Goal: Task Accomplishment & Management: Complete application form

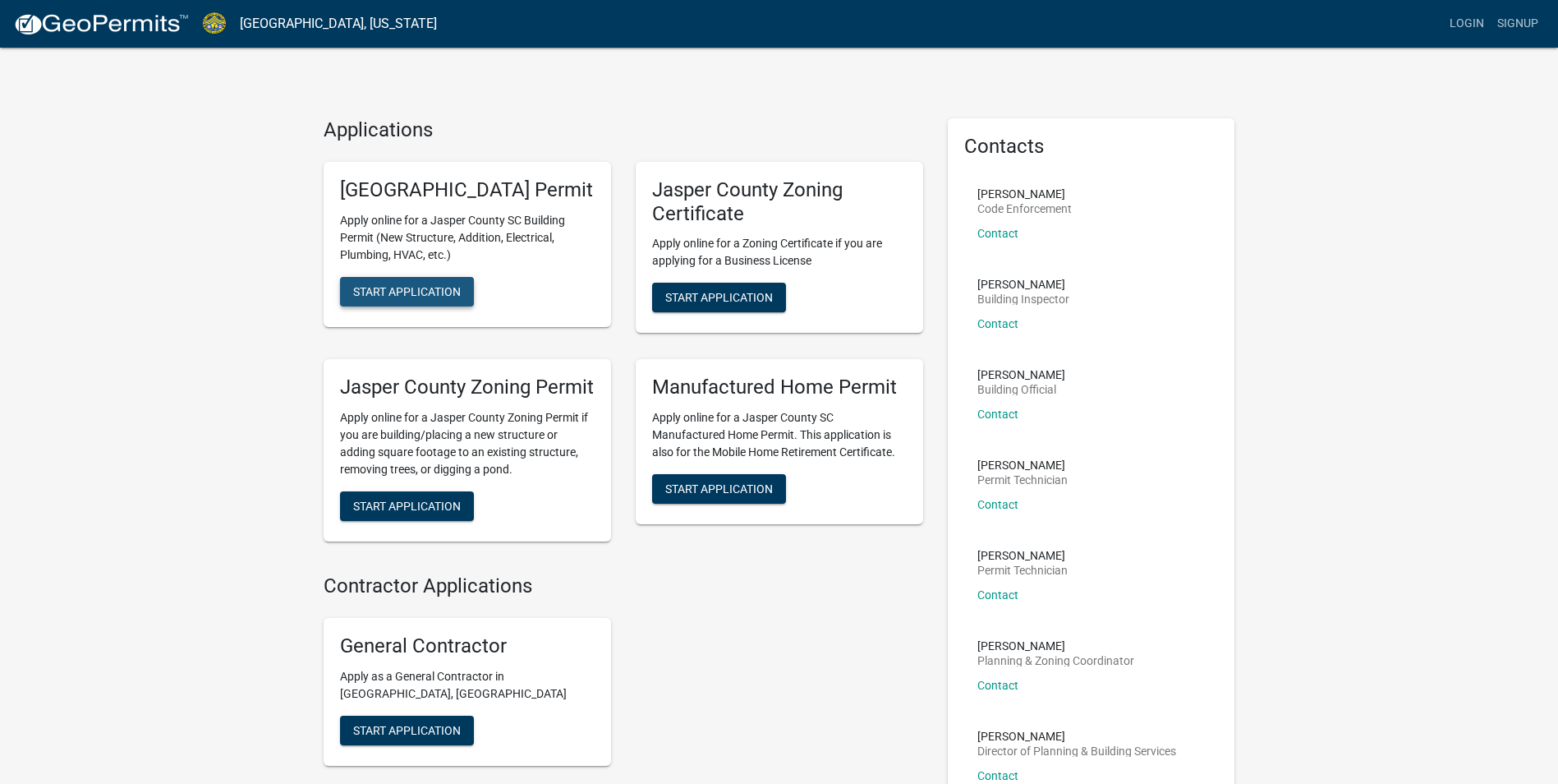
click at [425, 306] on button "Start Application" at bounding box center [407, 291] width 134 height 29
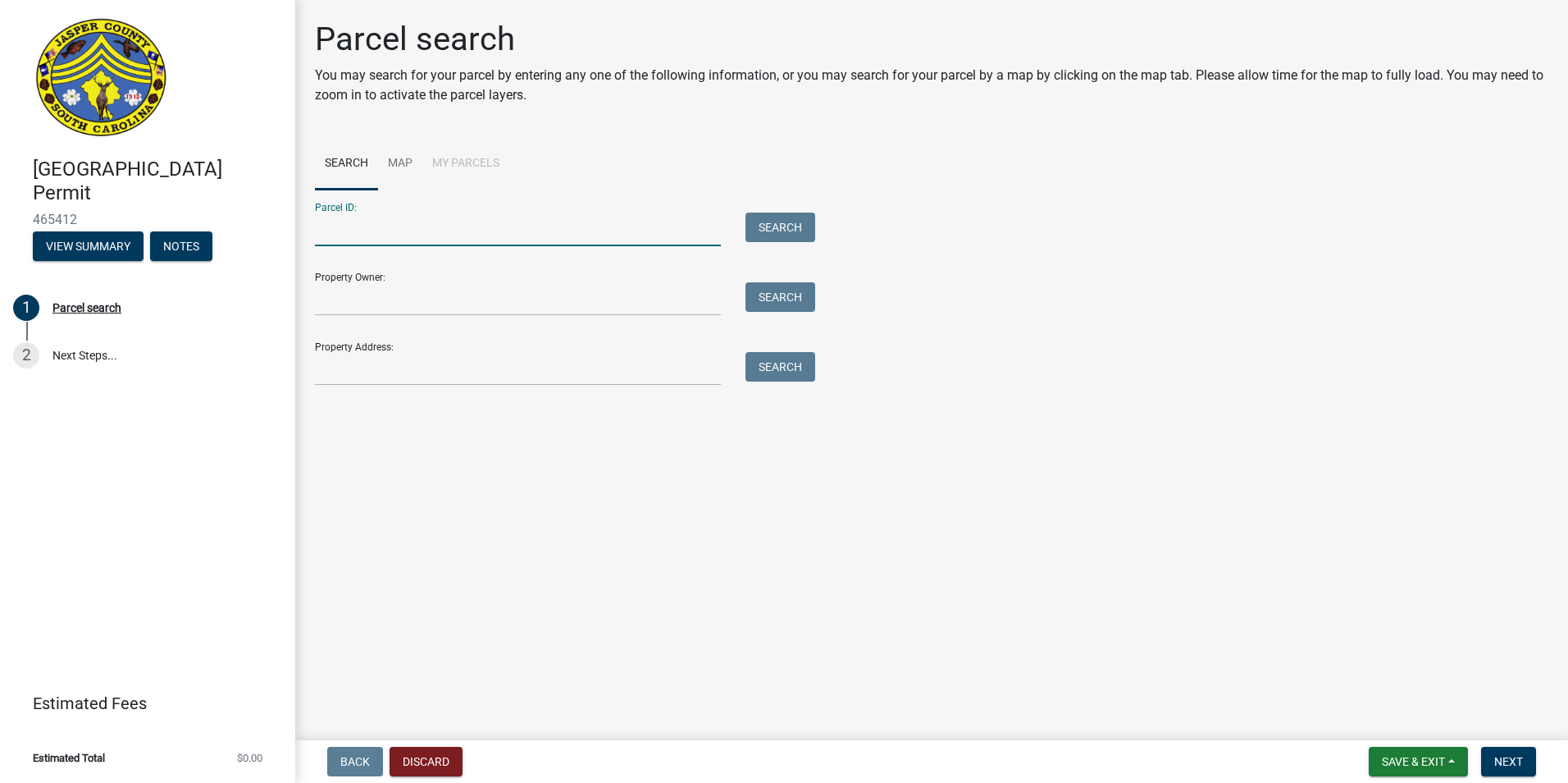
click at [398, 223] on input "Parcel ID:" at bounding box center [518, 229] width 406 height 33
click at [397, 168] on link "Map" at bounding box center [400, 163] width 44 height 52
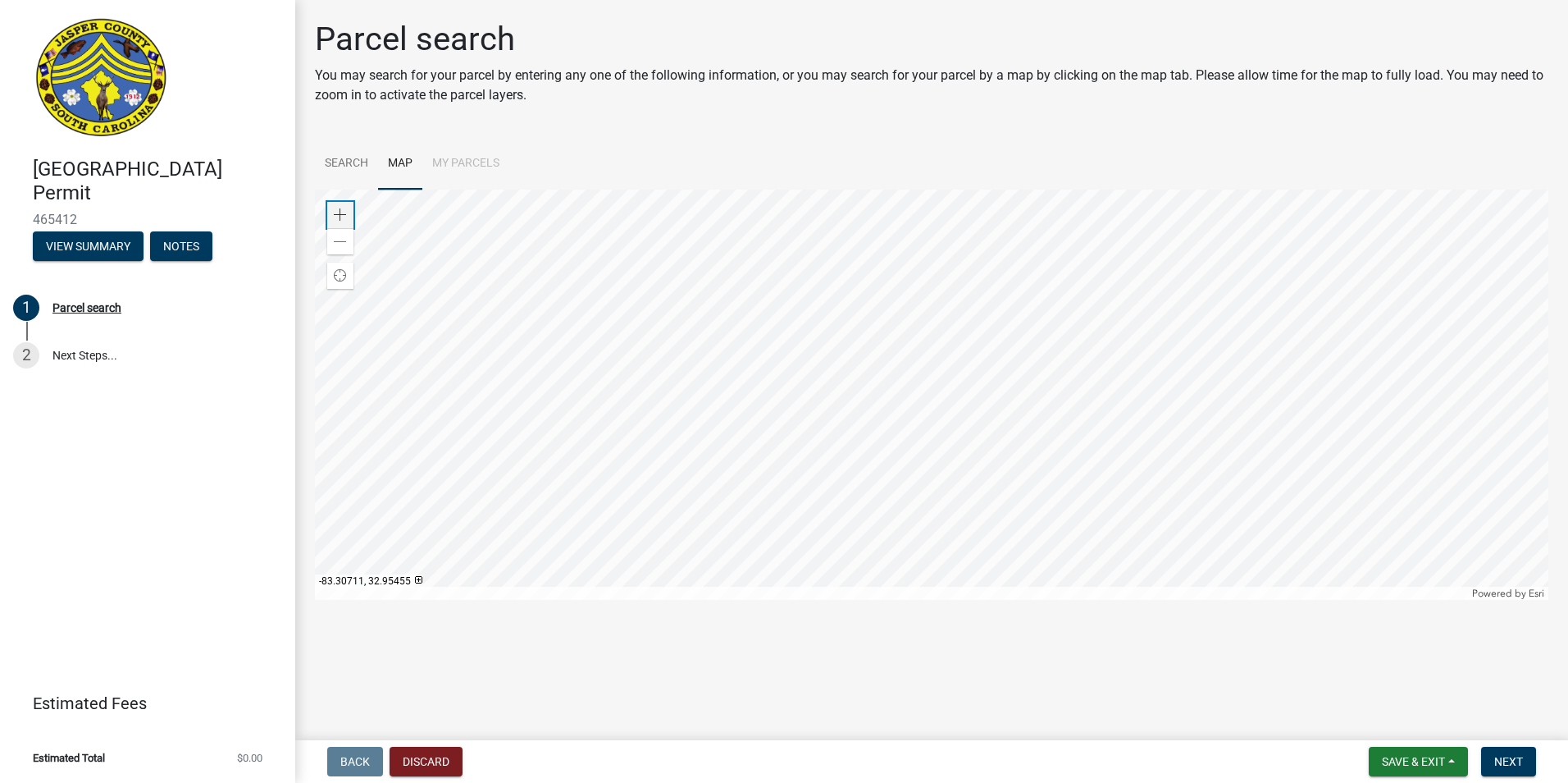
click at [341, 215] on span at bounding box center [341, 215] width 13 height 13
click at [563, 228] on div at bounding box center [931, 395] width 1233 height 410
click at [500, 442] on div at bounding box center [931, 395] width 1233 height 410
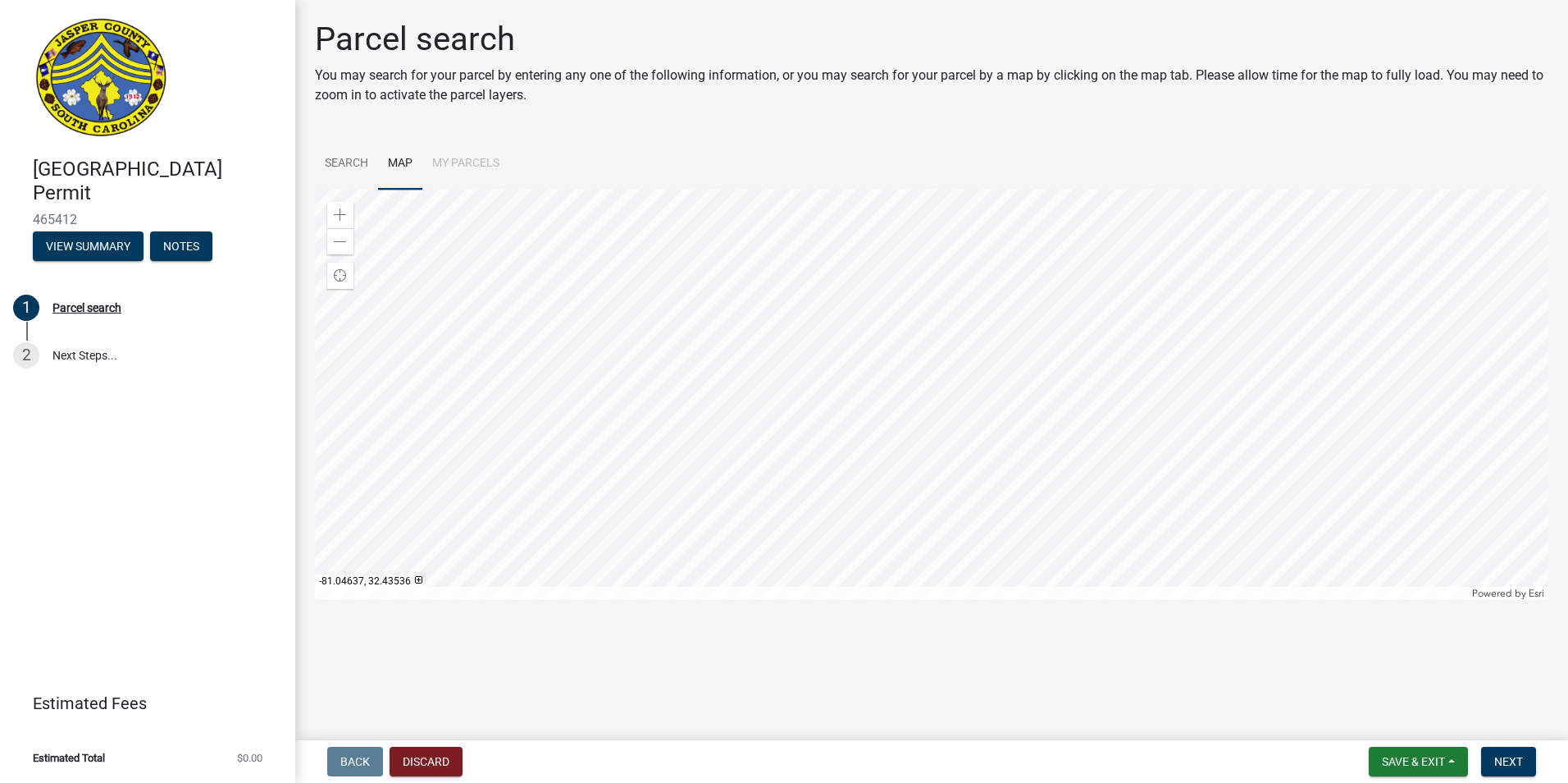
click at [484, 403] on div at bounding box center [931, 395] width 1233 height 410
click at [343, 208] on span at bounding box center [341, 215] width 13 height 13
click at [1011, 488] on div at bounding box center [931, 395] width 1233 height 410
click at [1063, 509] on div at bounding box center [931, 395] width 1233 height 410
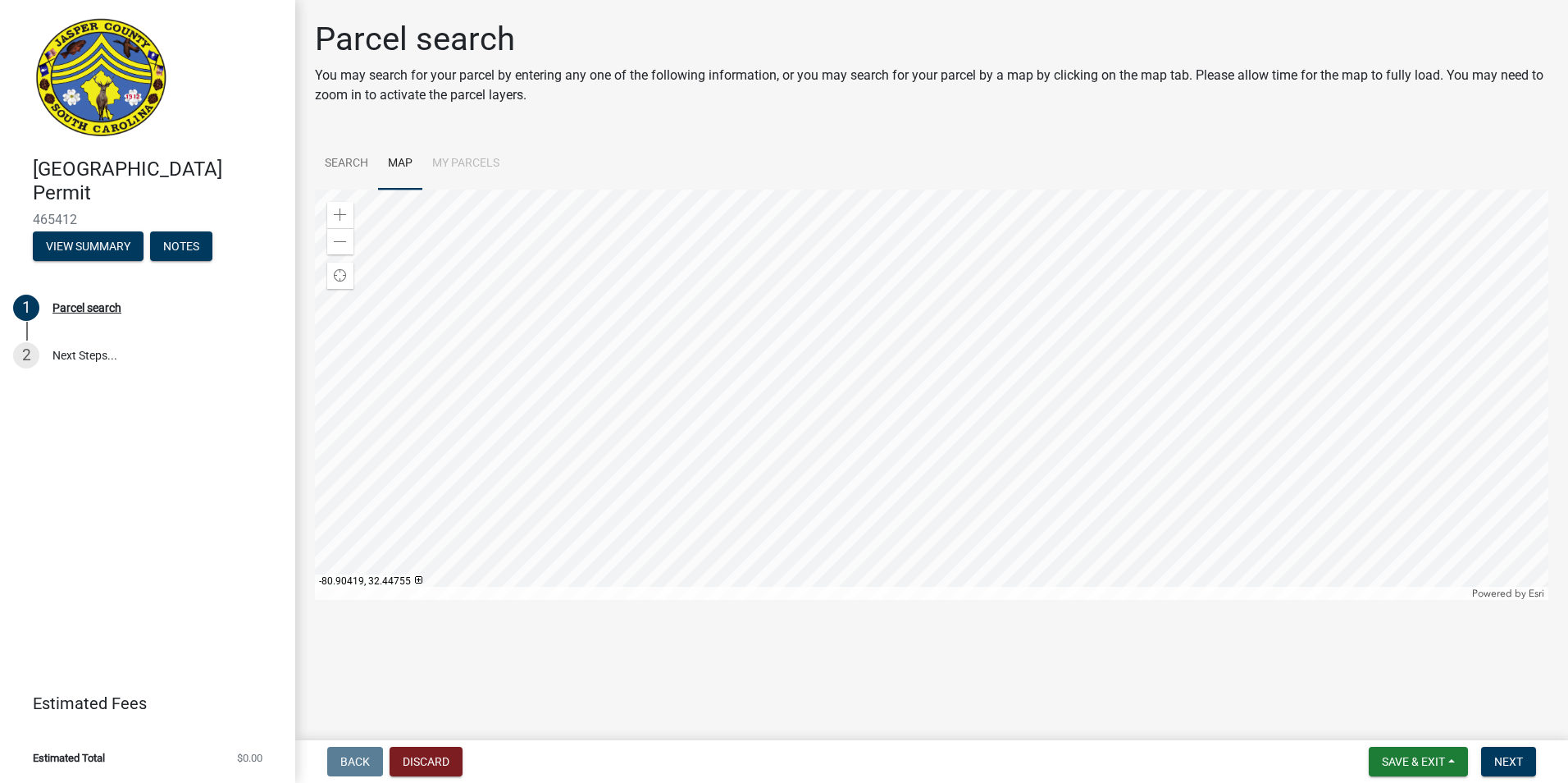
click at [1288, 516] on div at bounding box center [931, 395] width 1233 height 410
click at [694, 322] on div at bounding box center [931, 395] width 1233 height 410
click at [340, 216] on span at bounding box center [341, 215] width 13 height 13
click at [537, 403] on div at bounding box center [931, 395] width 1233 height 410
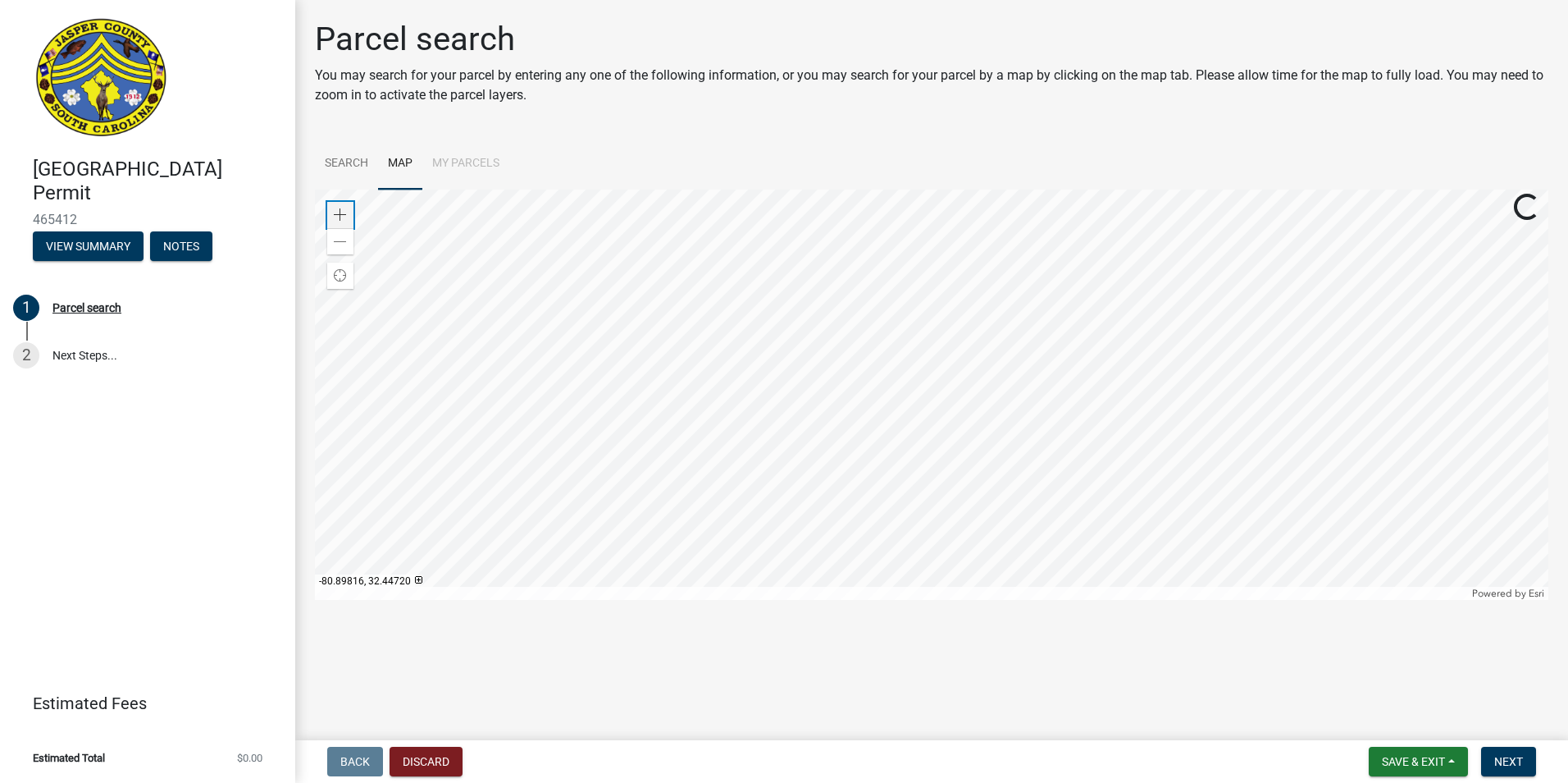
click at [337, 217] on span at bounding box center [341, 215] width 13 height 13
click at [623, 242] on div at bounding box center [931, 395] width 1233 height 410
click at [652, 342] on div at bounding box center [931, 395] width 1233 height 410
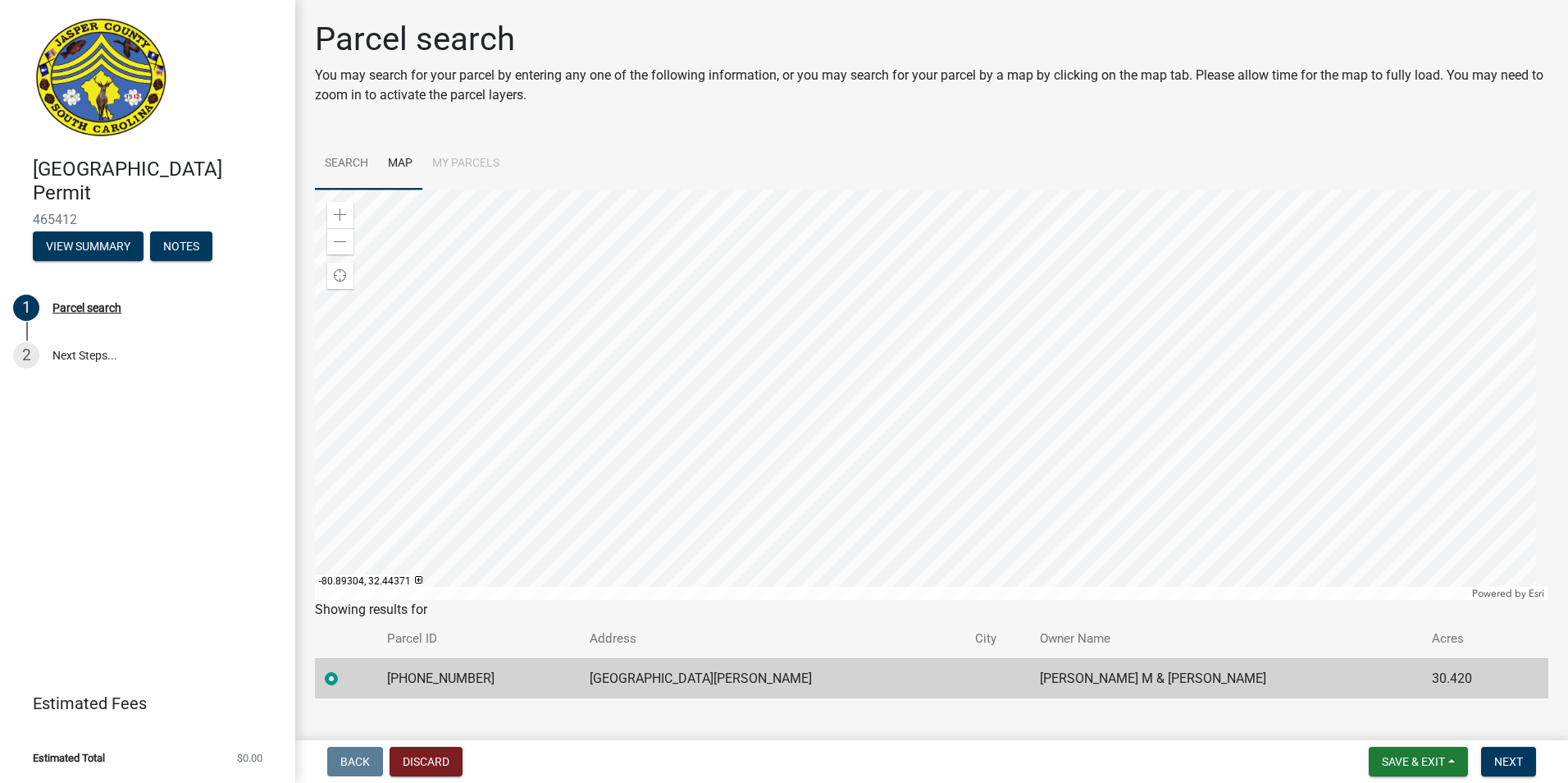
click at [335, 168] on link "Search" at bounding box center [346, 163] width 63 height 52
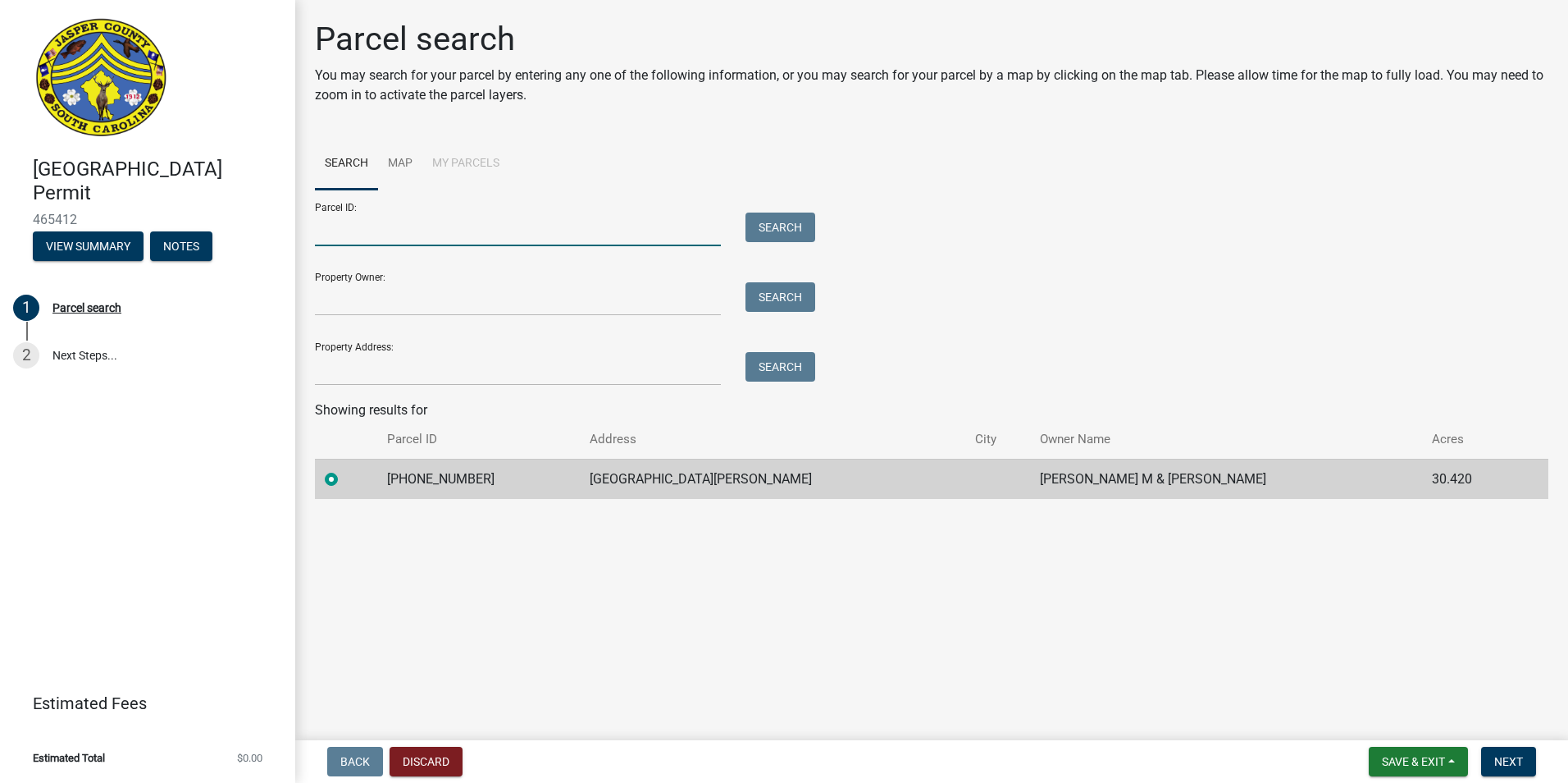
click at [464, 217] on input "Parcel ID:" at bounding box center [518, 229] width 406 height 33
type input "083-00-06-077"
click at [439, 301] on input "Property Owner:" at bounding box center [518, 299] width 406 height 33
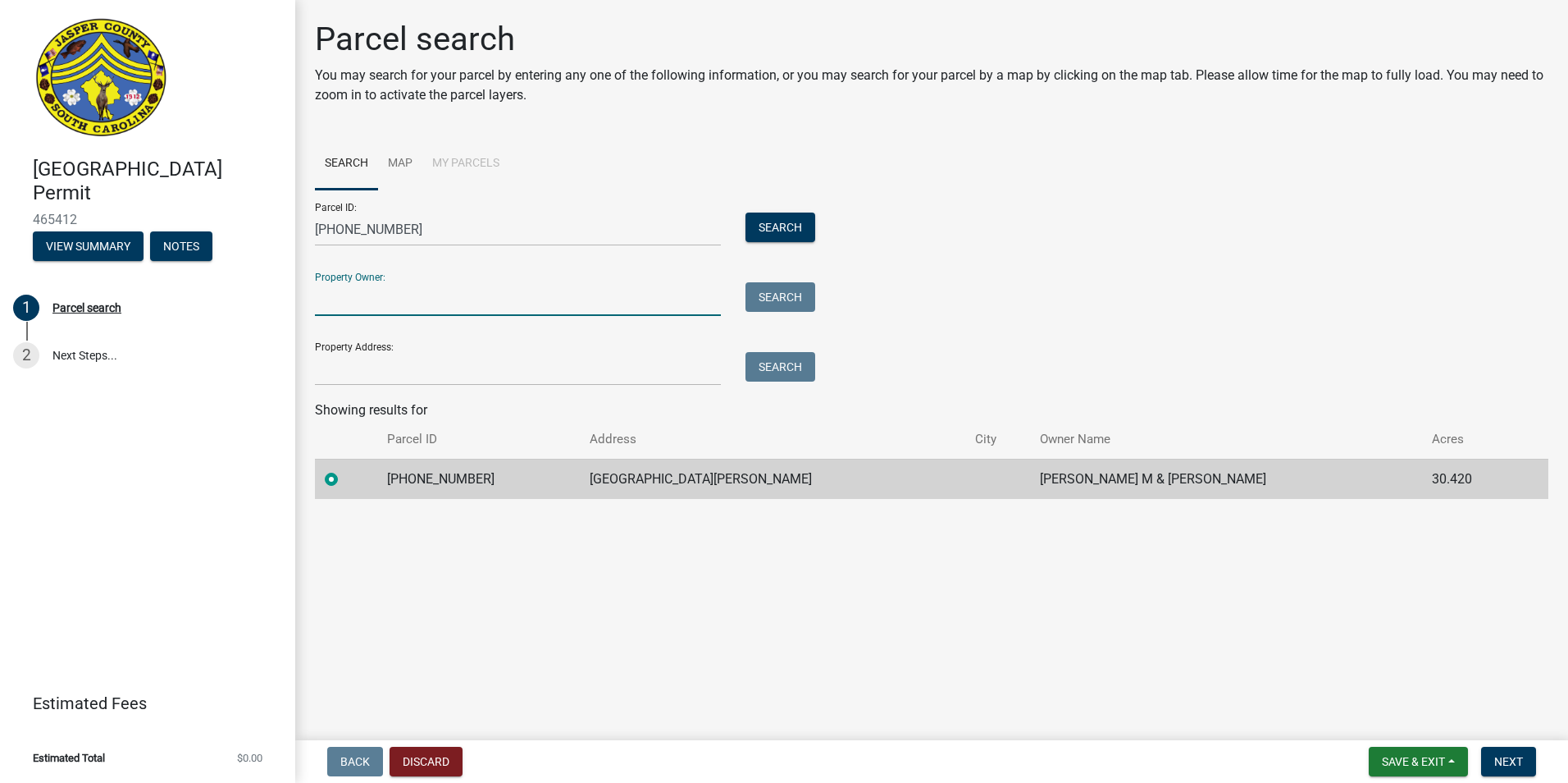
click at [630, 489] on td "STRAWBERRY HILL RD" at bounding box center [772, 479] width 386 height 40
click at [623, 481] on td "STRAWBERRY HILL RD" at bounding box center [772, 479] width 386 height 40
click at [446, 296] on input "Property Owner:" at bounding box center [518, 299] width 406 height 33
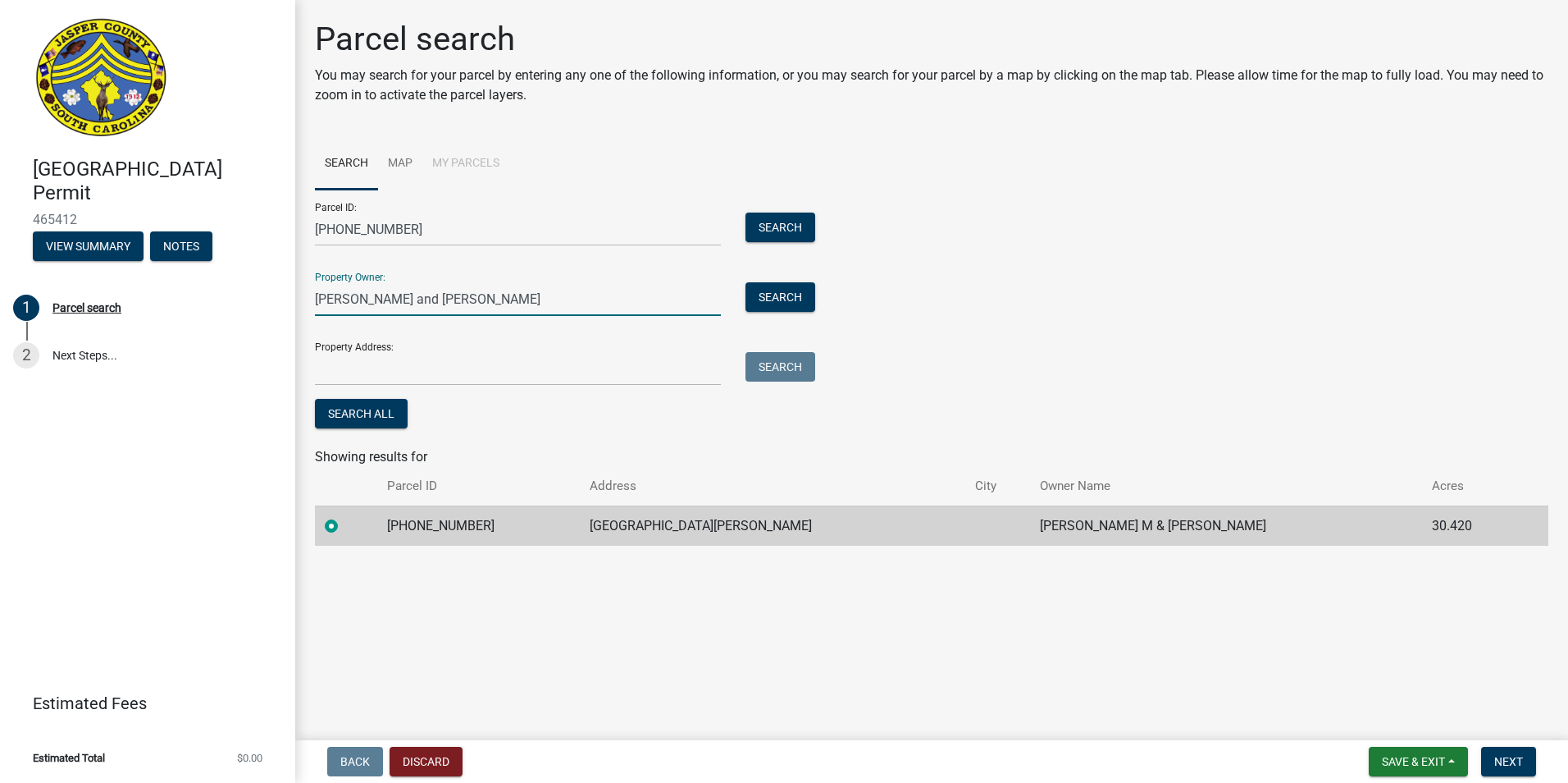
type input "Matthew and Shannah Thomas"
type input "614 STRAWBERRY HILL RD"
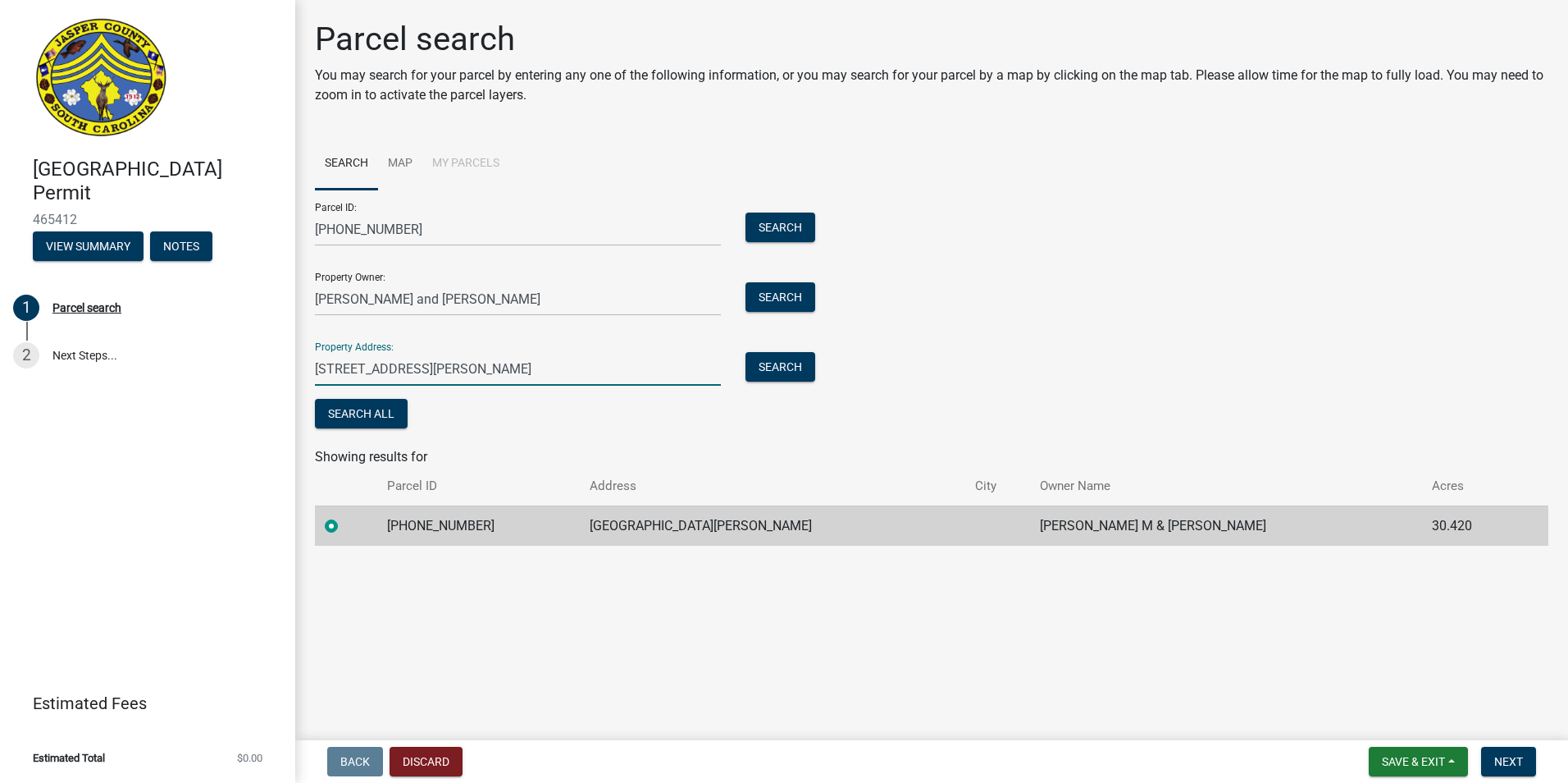
click at [485, 666] on main "Parcel search You may search for your parcel by entering any one of the followi…" at bounding box center [932, 367] width 1273 height 733
click at [1508, 762] on span "Next" at bounding box center [1508, 761] width 28 height 13
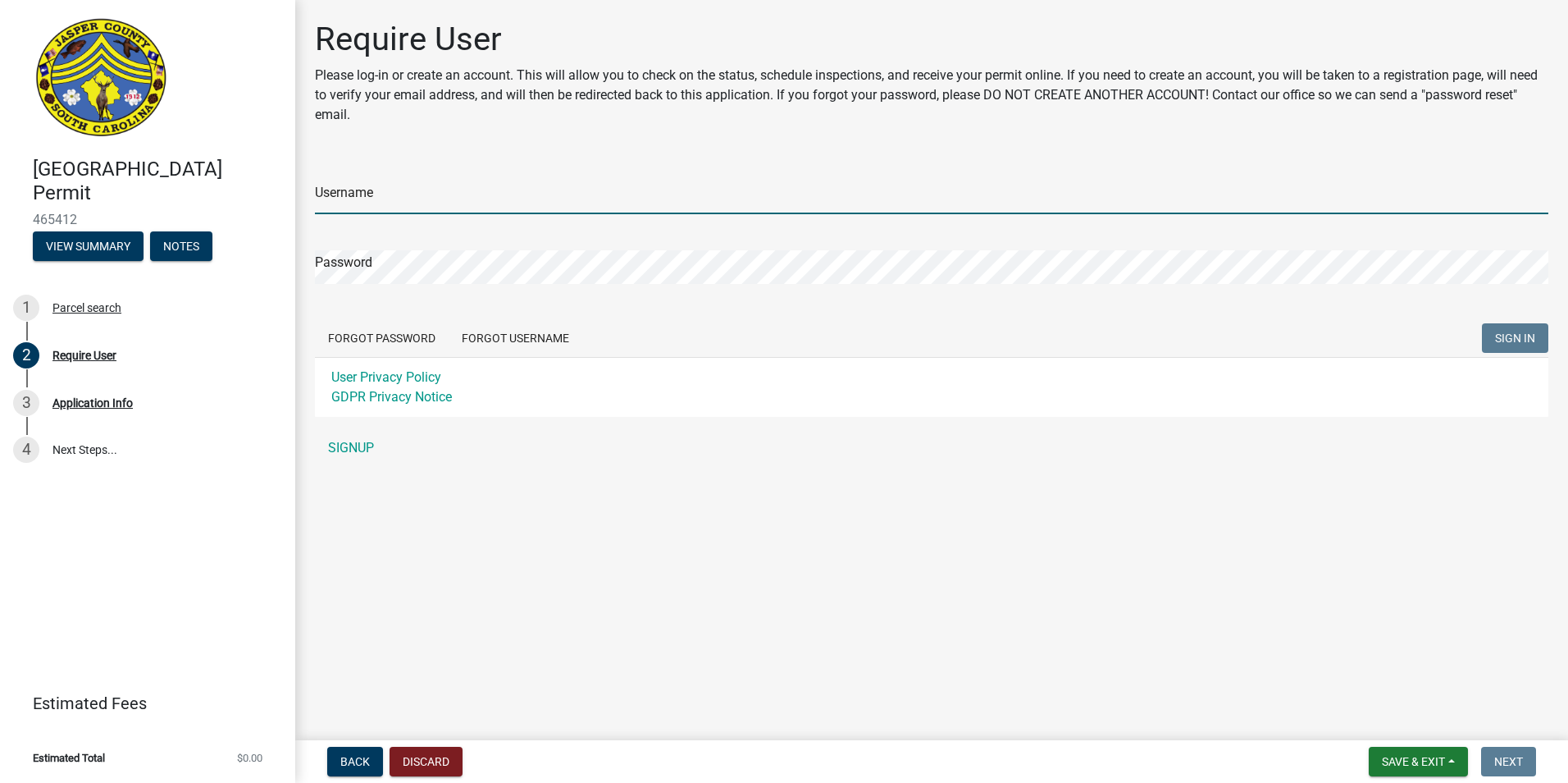
click at [421, 204] on input "Username" at bounding box center [931, 197] width 1233 height 33
type input "mthomas"
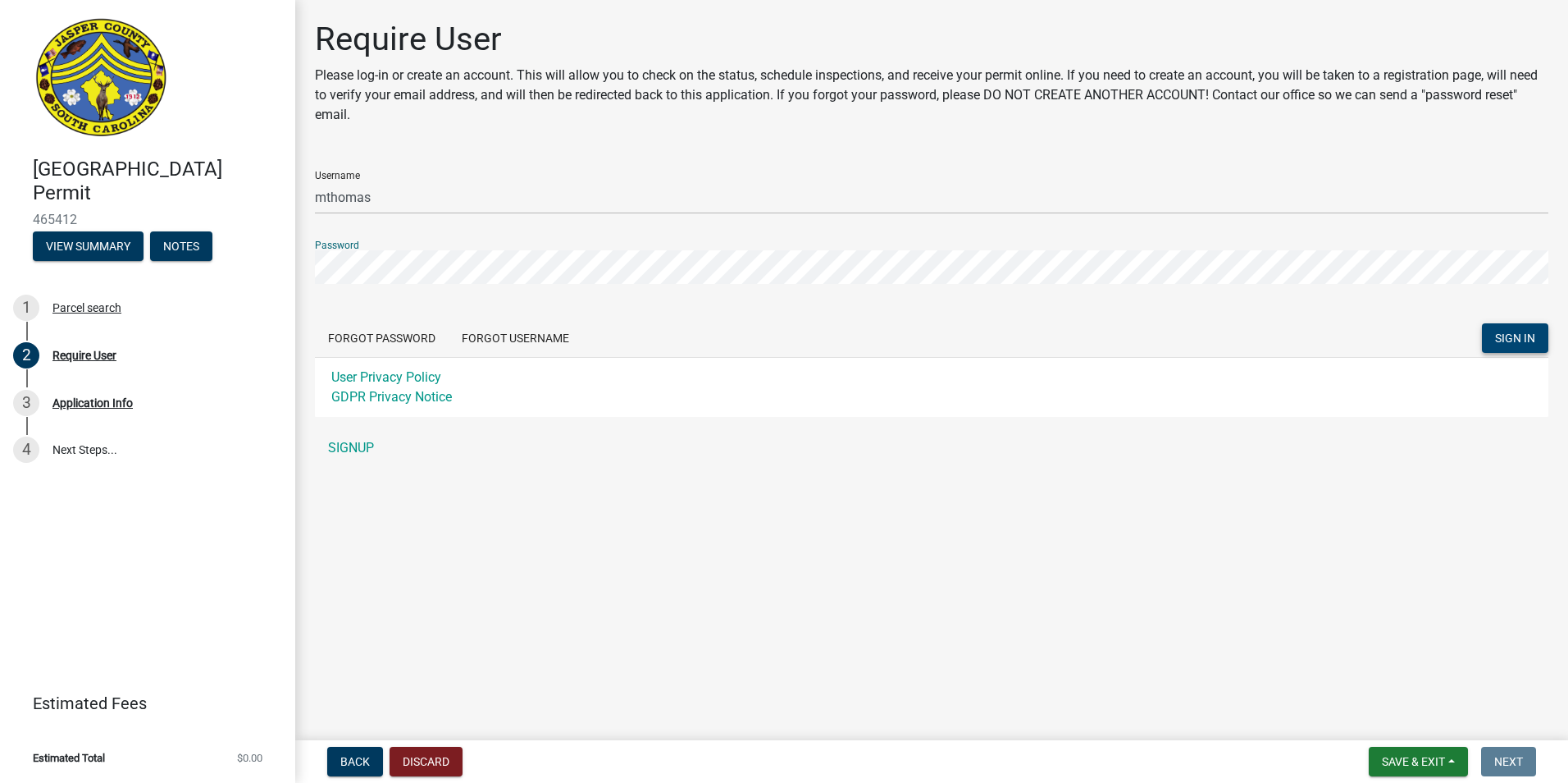
click at [1527, 340] on span "SIGN IN" at bounding box center [1515, 338] width 40 height 13
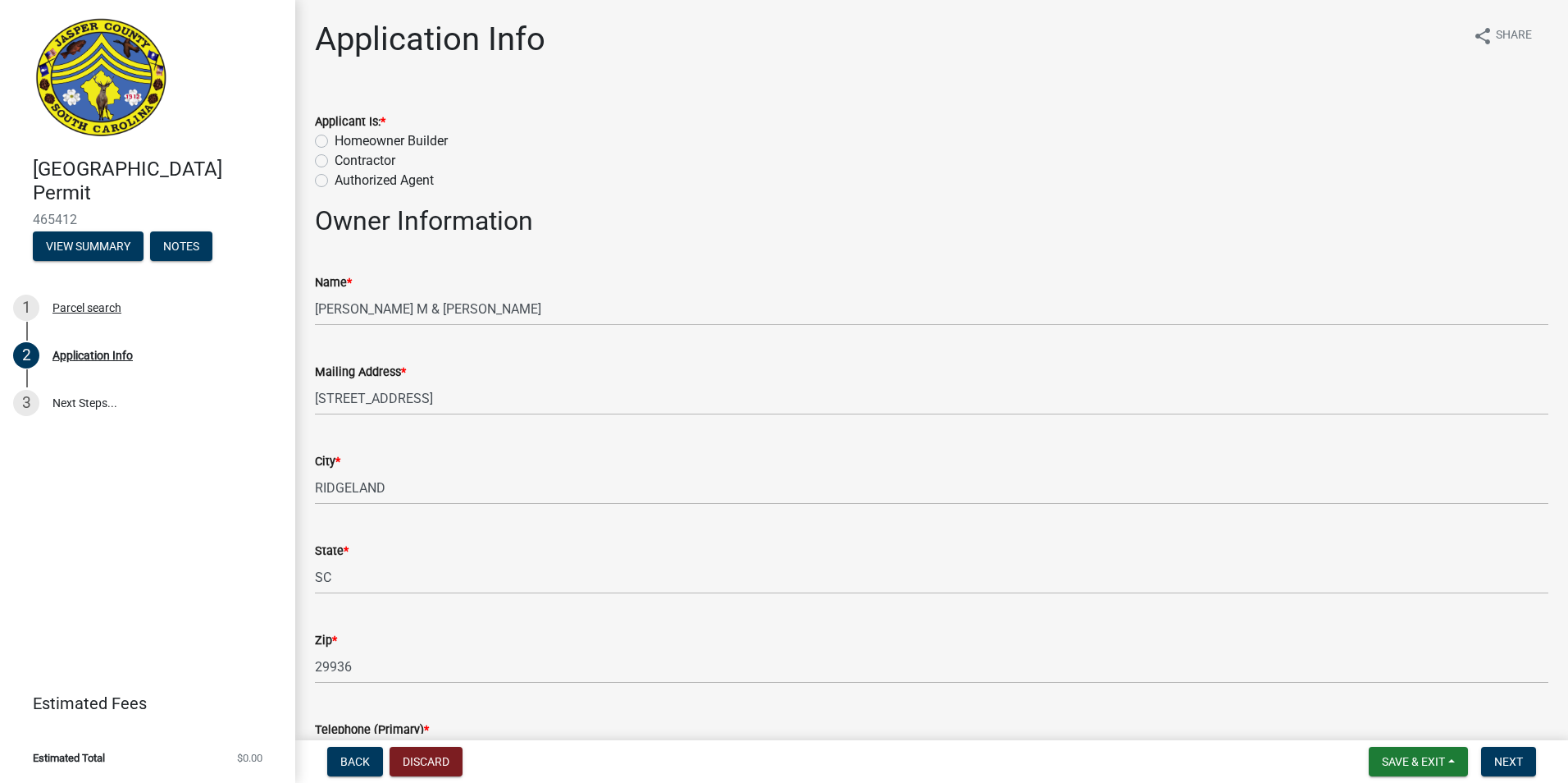
click at [335, 143] on label "Homeowner Builder" at bounding box center [391, 142] width 113 height 20
click at [335, 142] on input "Homeowner Builder" at bounding box center [340, 137] width 11 height 11
radio input "true"
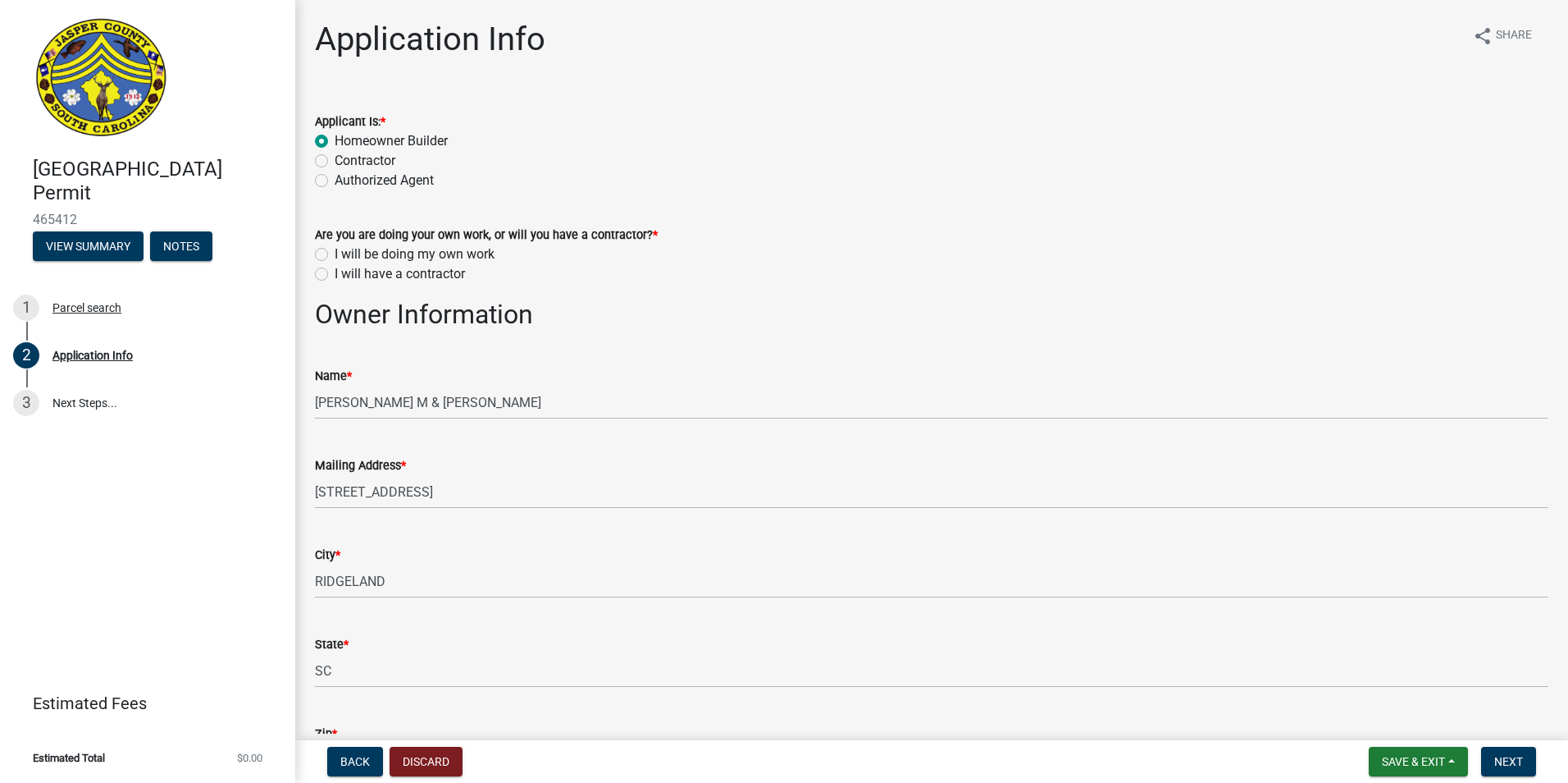
click at [335, 253] on label "I will be doing my own work" at bounding box center [415, 254] width 160 height 20
click at [335, 253] on input "I will be doing my own work" at bounding box center [340, 249] width 11 height 11
radio input "true"
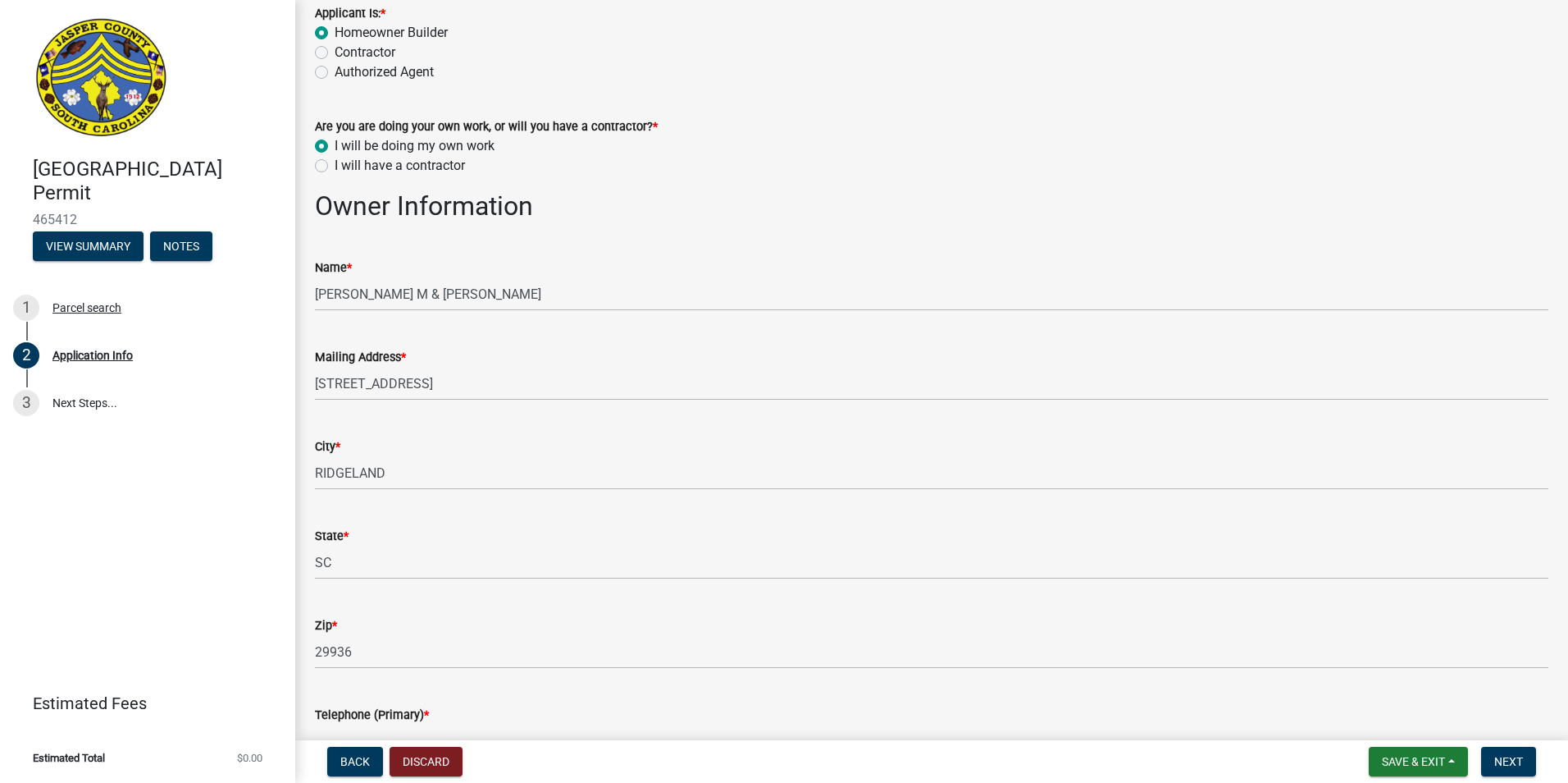
scroll to position [164, 0]
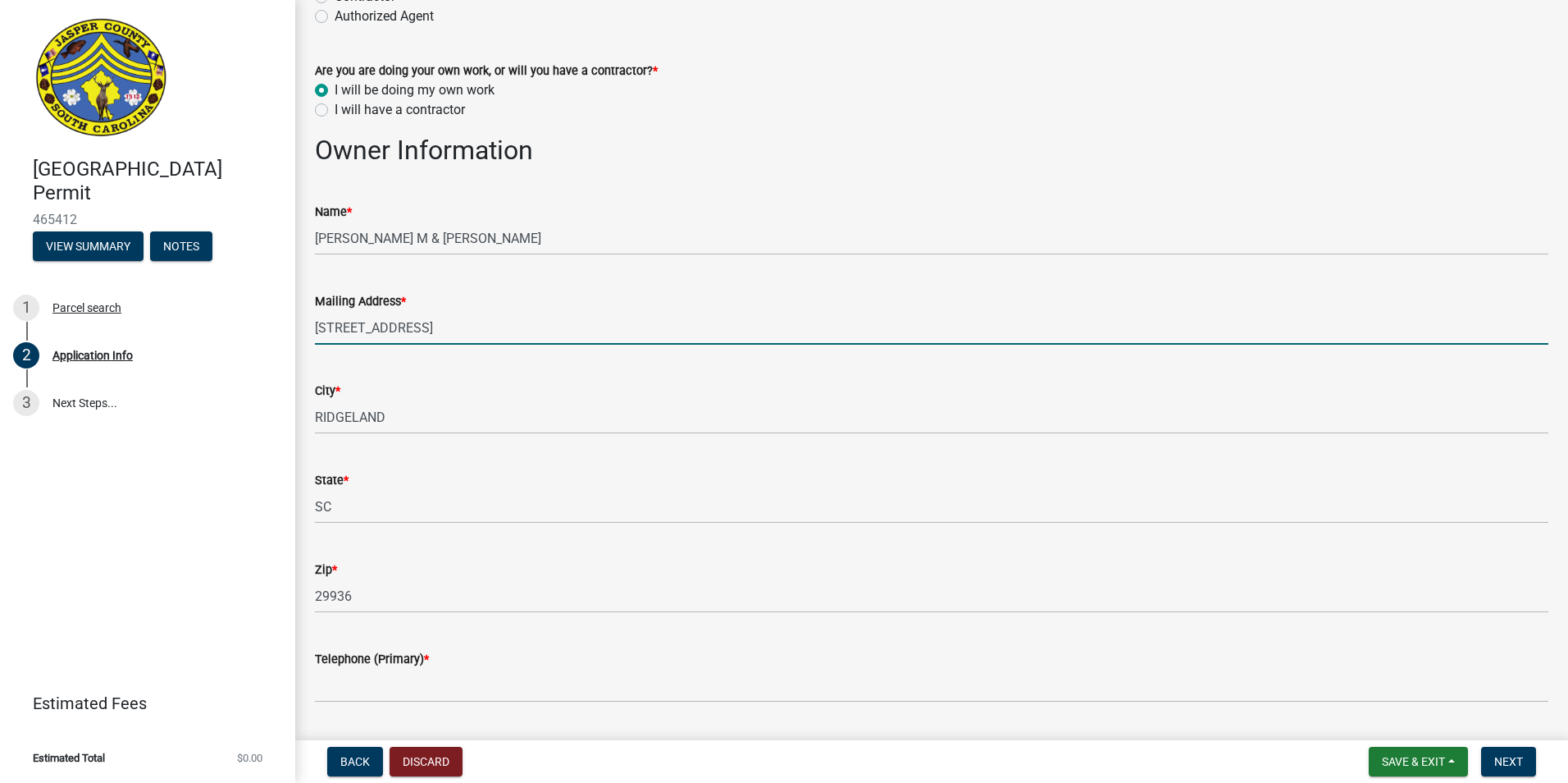
click at [539, 325] on input "458 EUHAW CREEK DR" at bounding box center [931, 327] width 1233 height 33
drag, startPoint x: 393, startPoint y: 322, endPoint x: 281, endPoint y: 327, distance: 112.1
click at [281, 327] on div "Jasper County Building Permit 465412 View Summary Notes 1 Parcel search 2 Appli…" at bounding box center [784, 392] width 1568 height 783
type input "614 STRAWBERRY HILL RD"
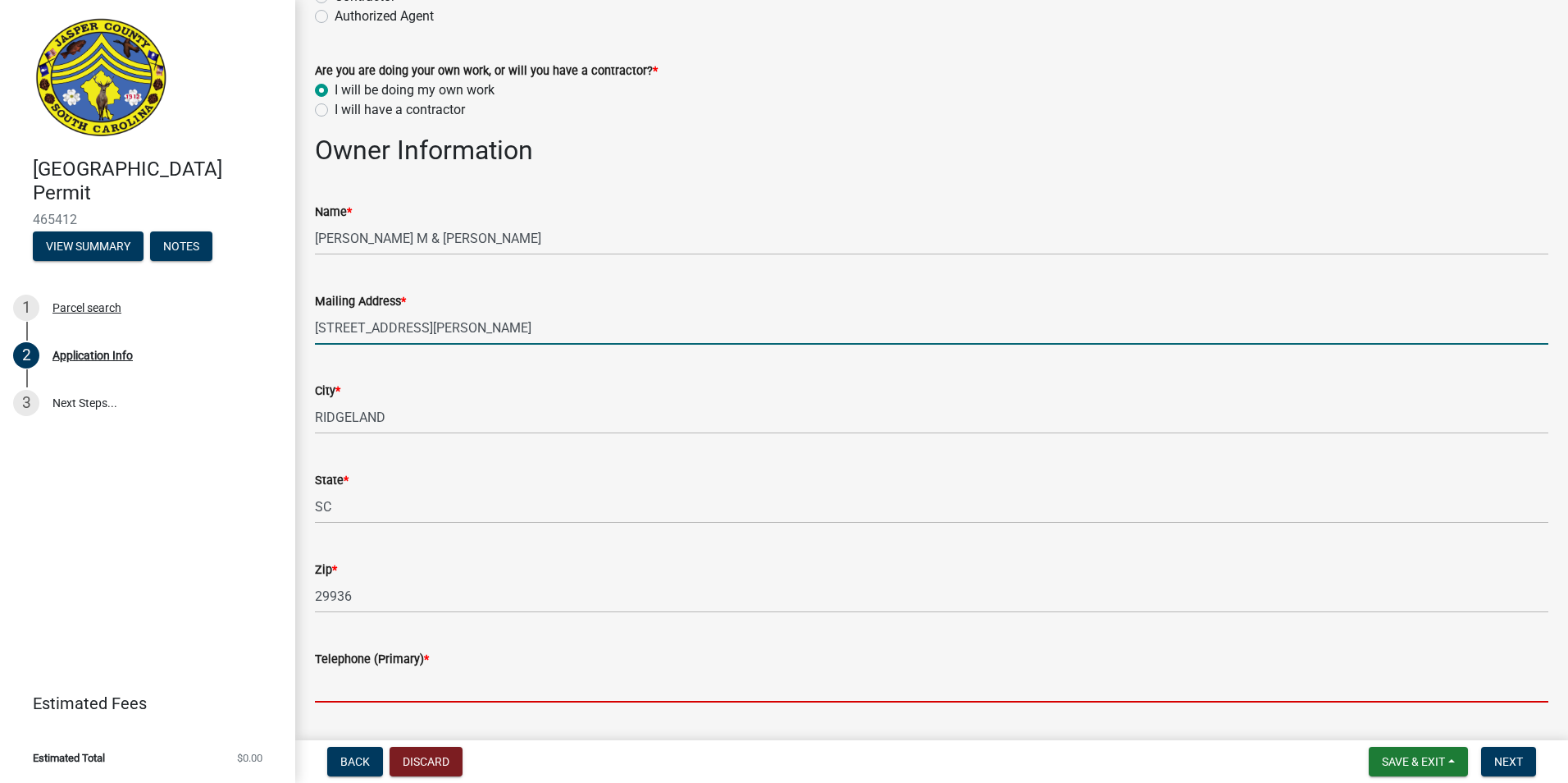
type input "6783003875"
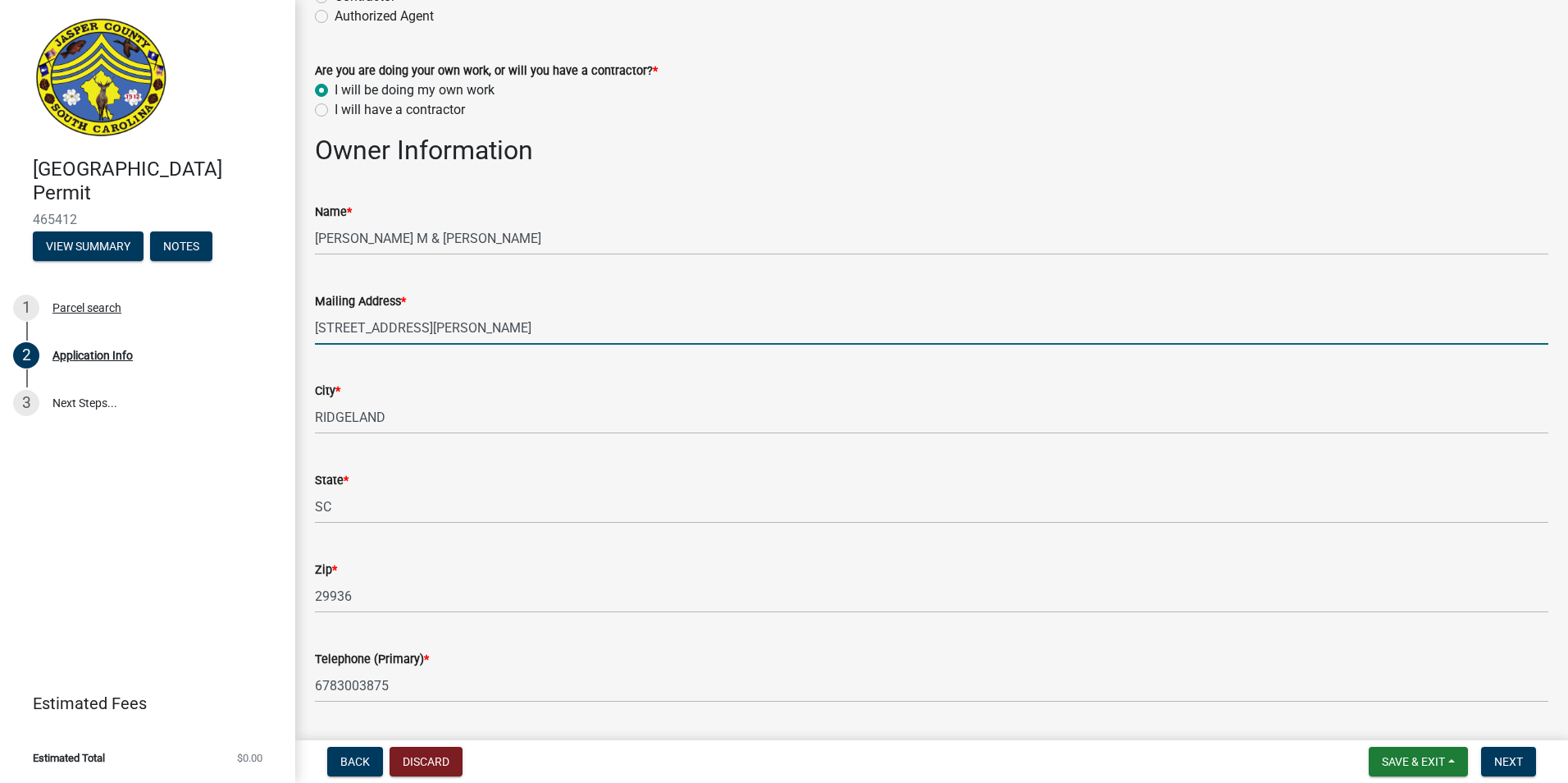
type input "matt@csthomasconstruction.com"
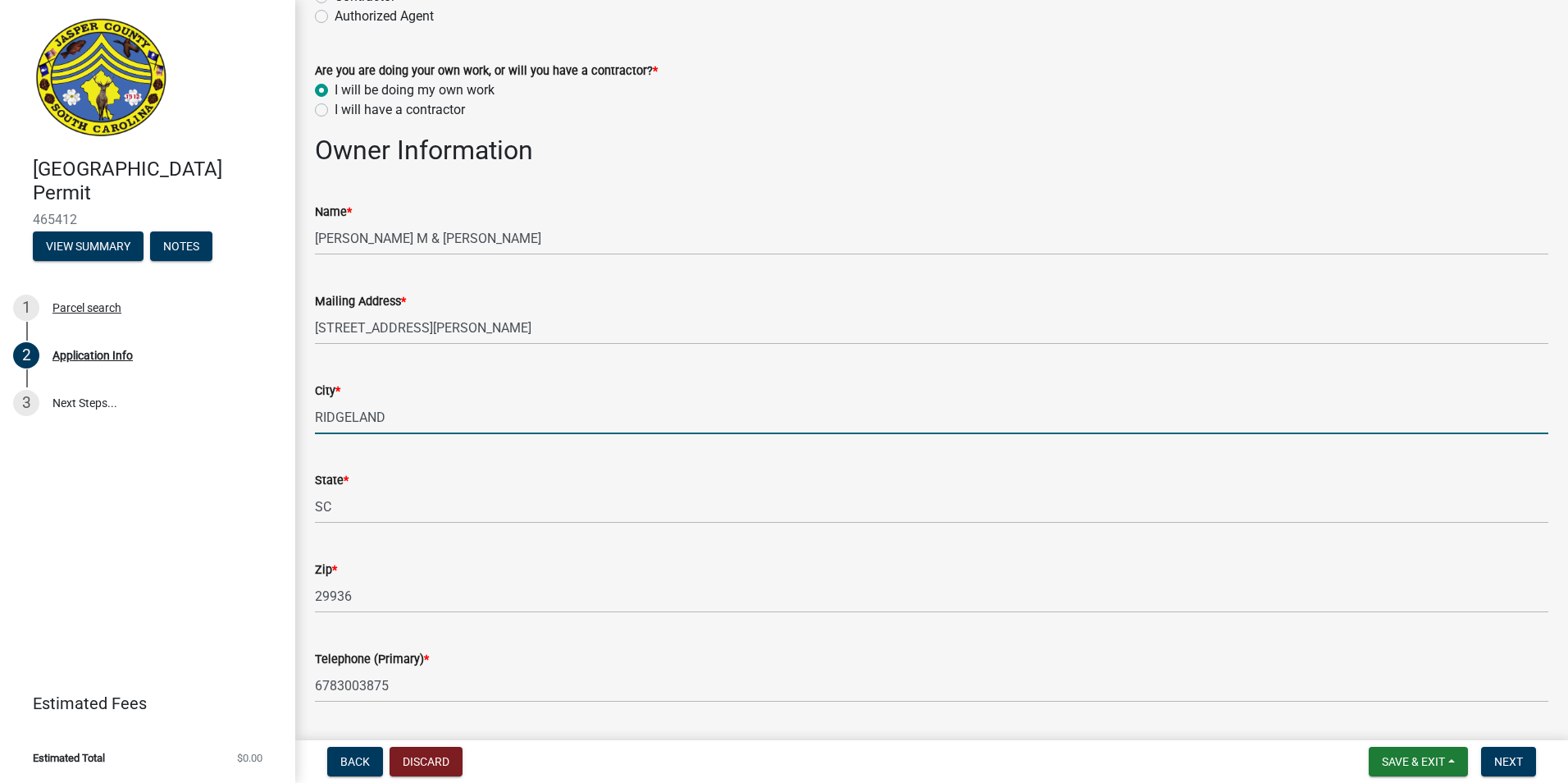
click at [613, 419] on input "RIDGELAND" at bounding box center [931, 417] width 1233 height 33
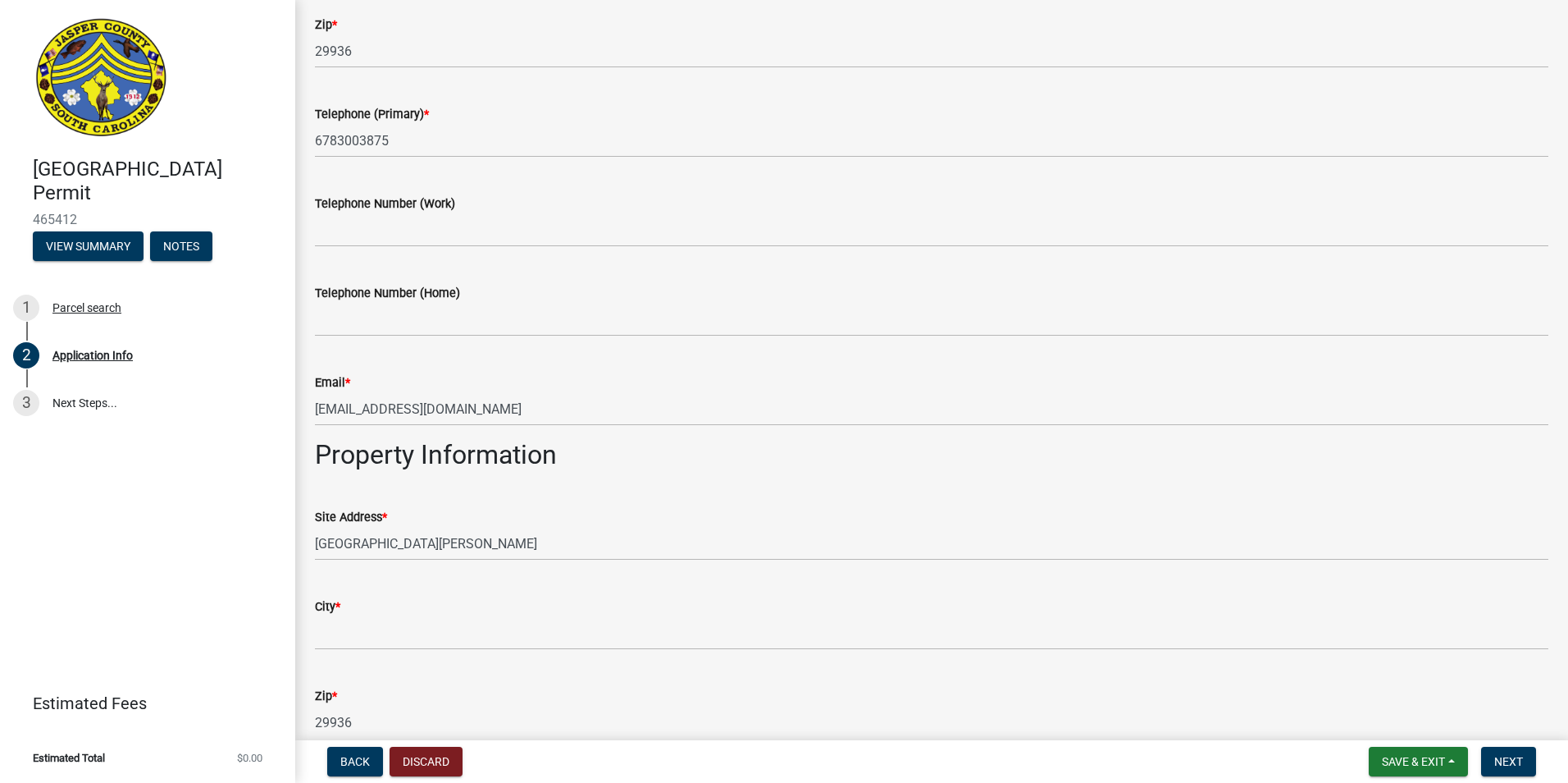
scroll to position [738, 0]
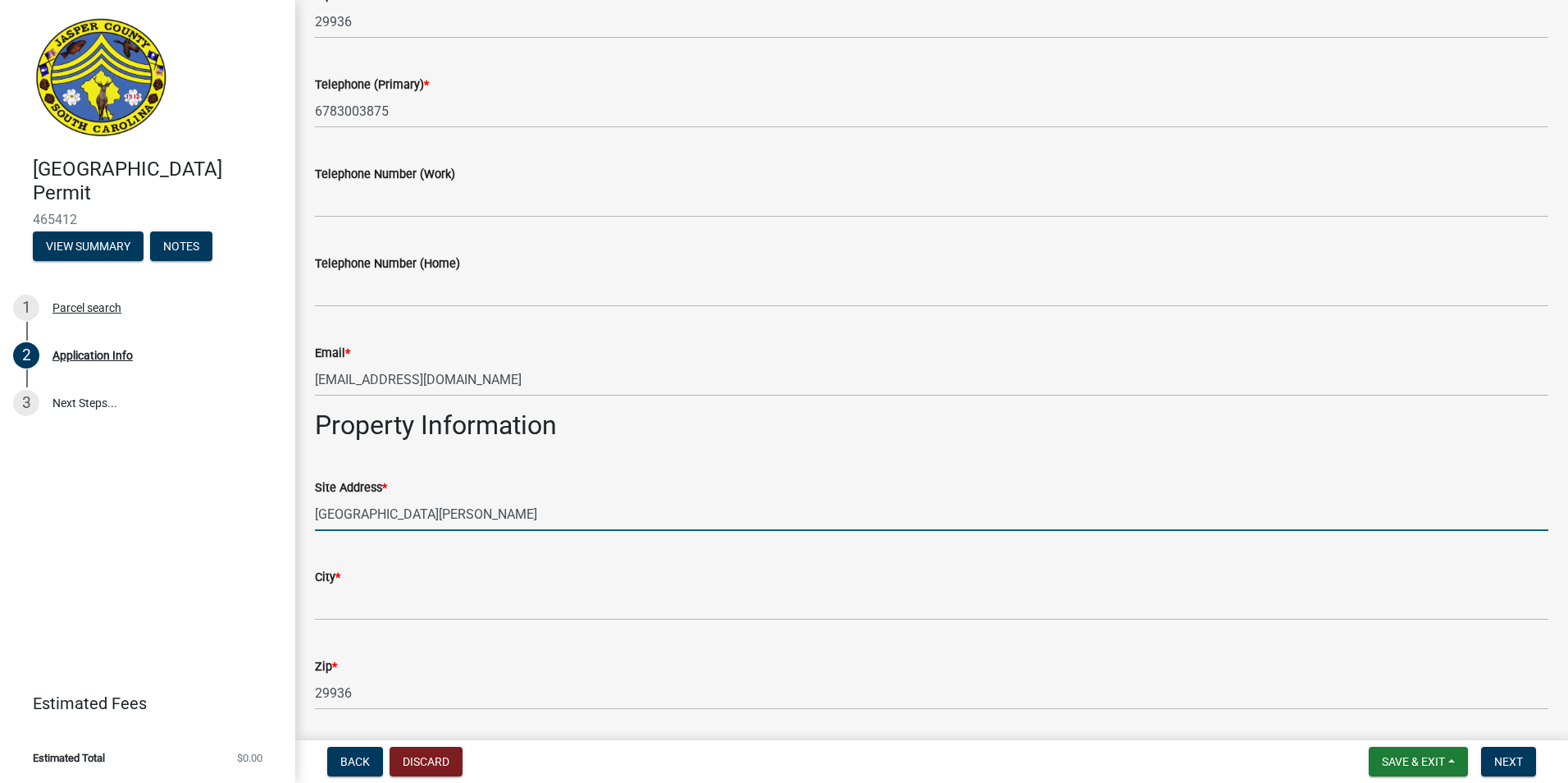
click at [316, 515] on input "STRAWBERRY HILL RD" at bounding box center [931, 514] width 1233 height 33
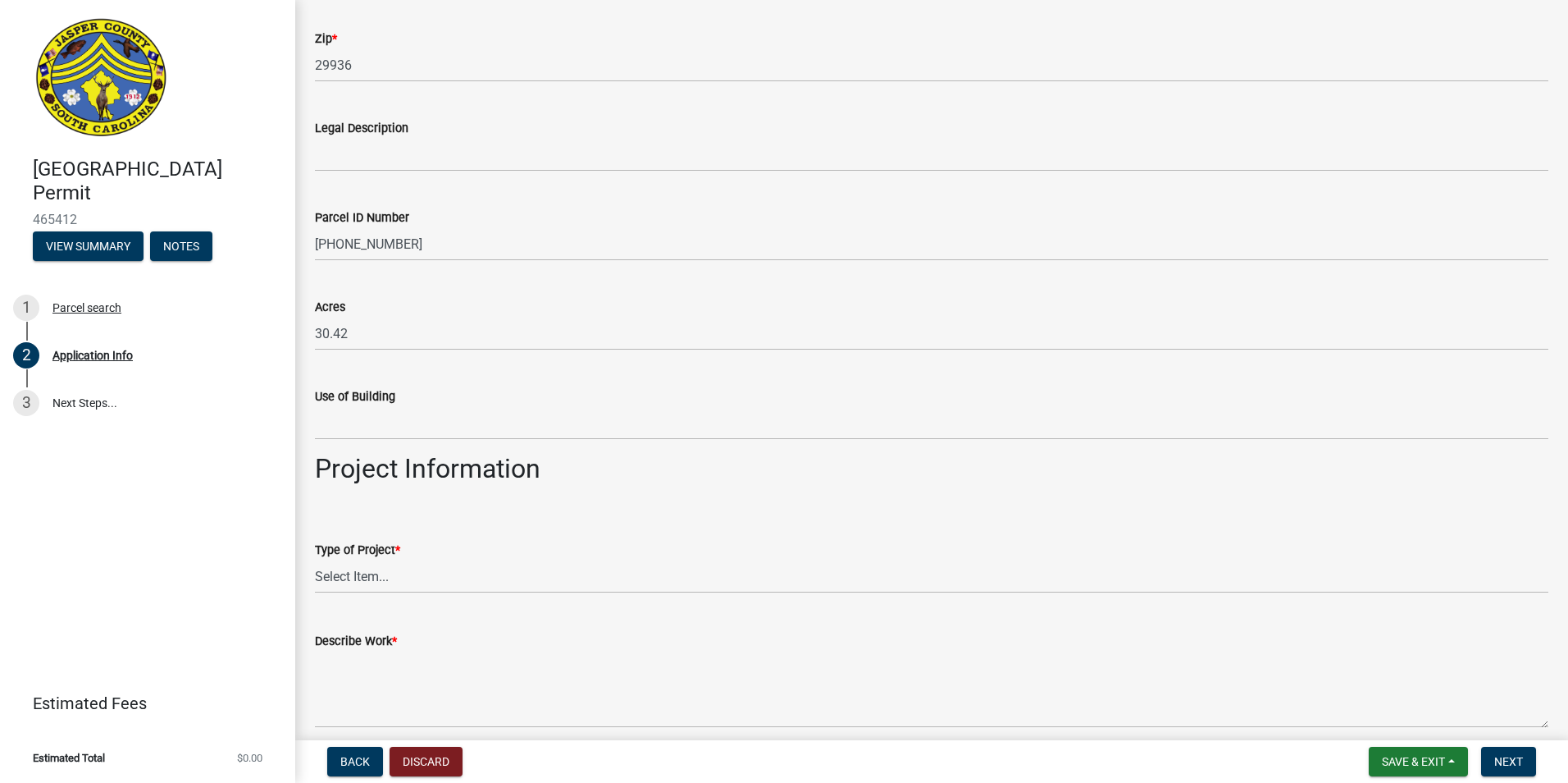
scroll to position [1394, 0]
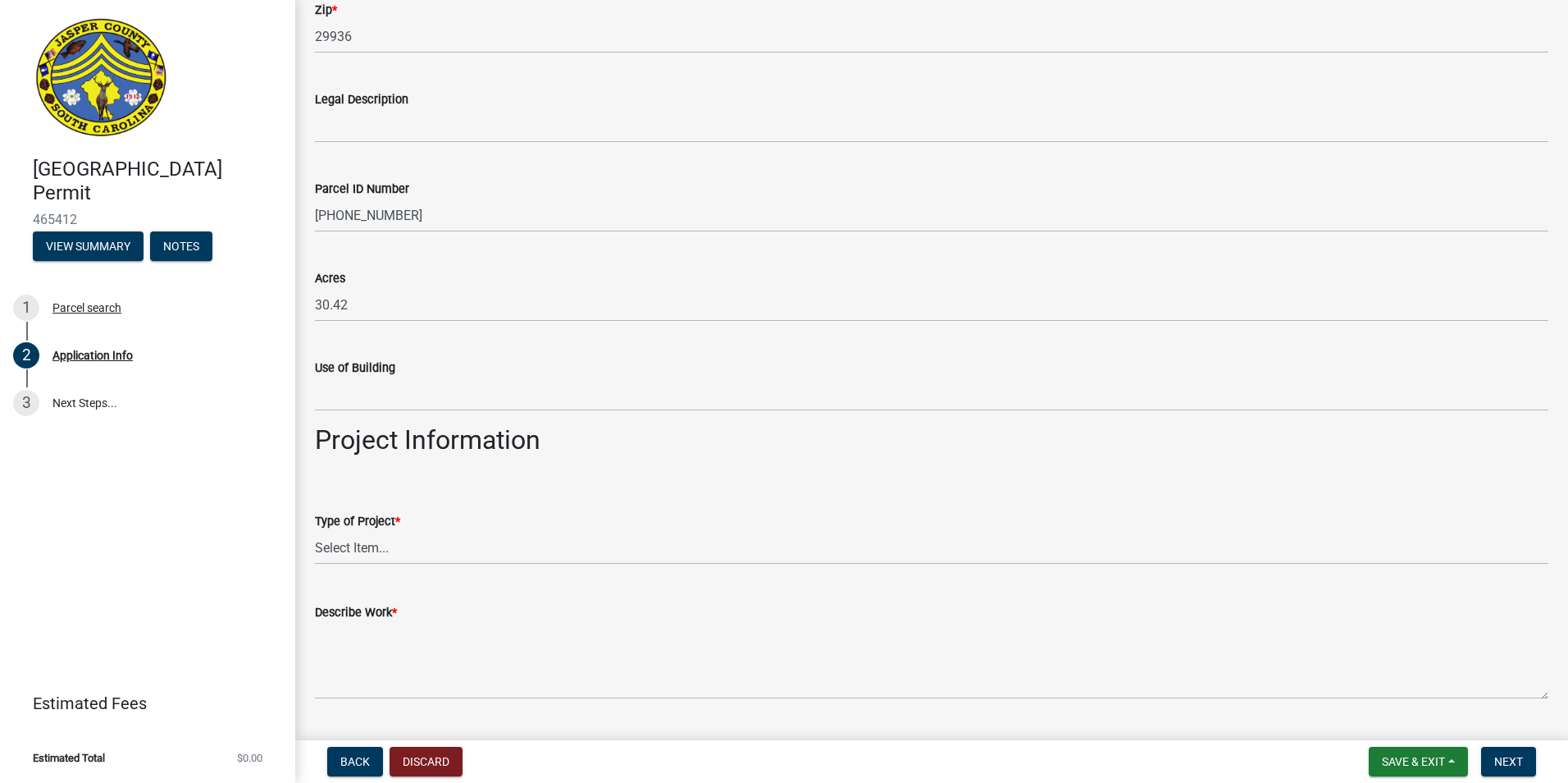
type input "614 STRAWBERRY HILL RD"
click at [435, 550] on select "Select Item... Construction Trailer/Shipping Container Residential Demolition C…" at bounding box center [931, 547] width 1233 height 33
click at [315, 531] on select "Select Item... Construction Trailer/Shipping Container Residential Demolition C…" at bounding box center [931, 547] width 1233 height 33
select select "83a29df9-b3ca-487b-b3ec-56d88b03b1fe"
click at [541, 613] on div "Describe Work *" at bounding box center [931, 612] width 1233 height 20
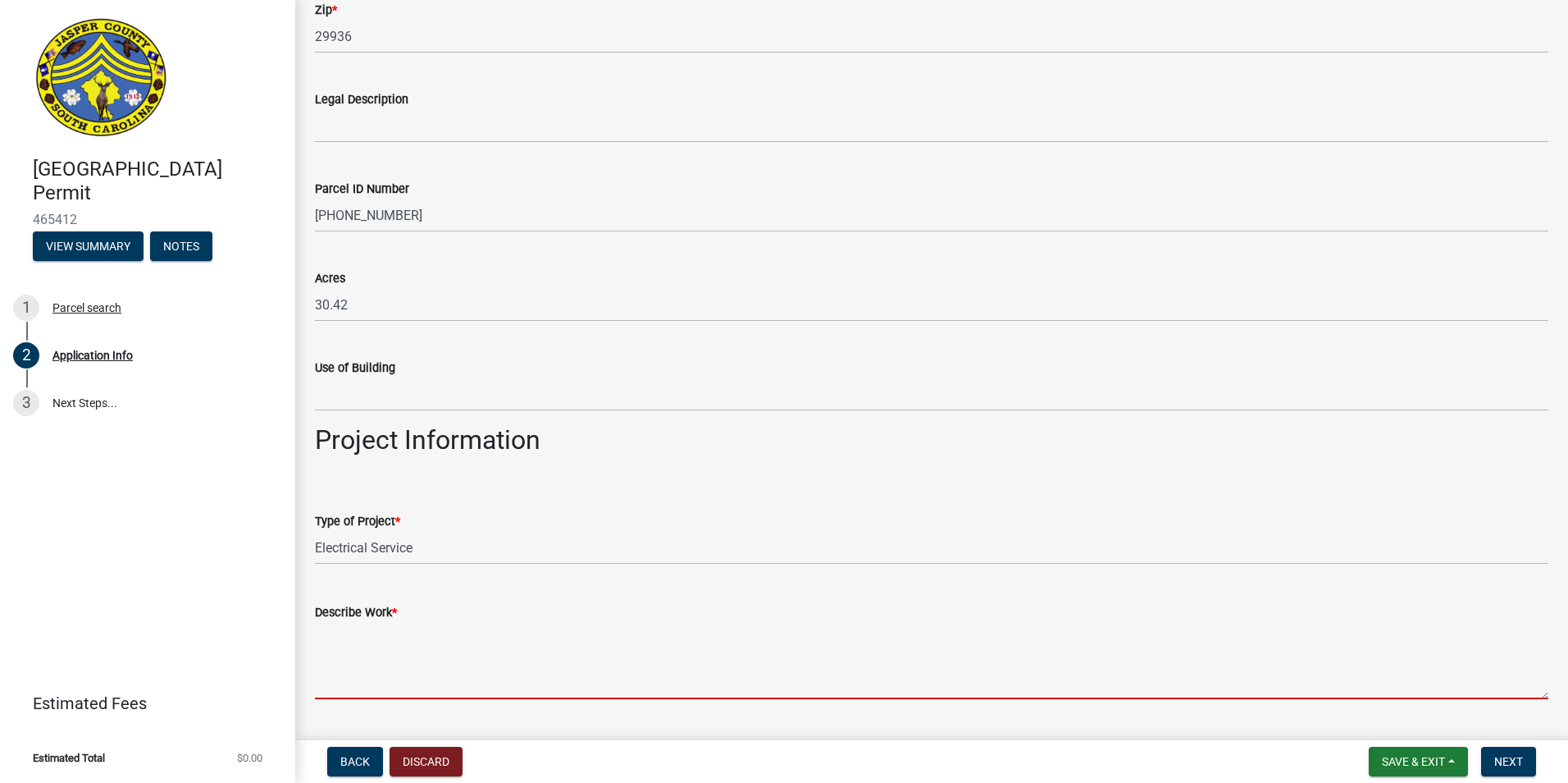
click at [460, 689] on textarea "Describe Work *" at bounding box center [931, 661] width 1233 height 77
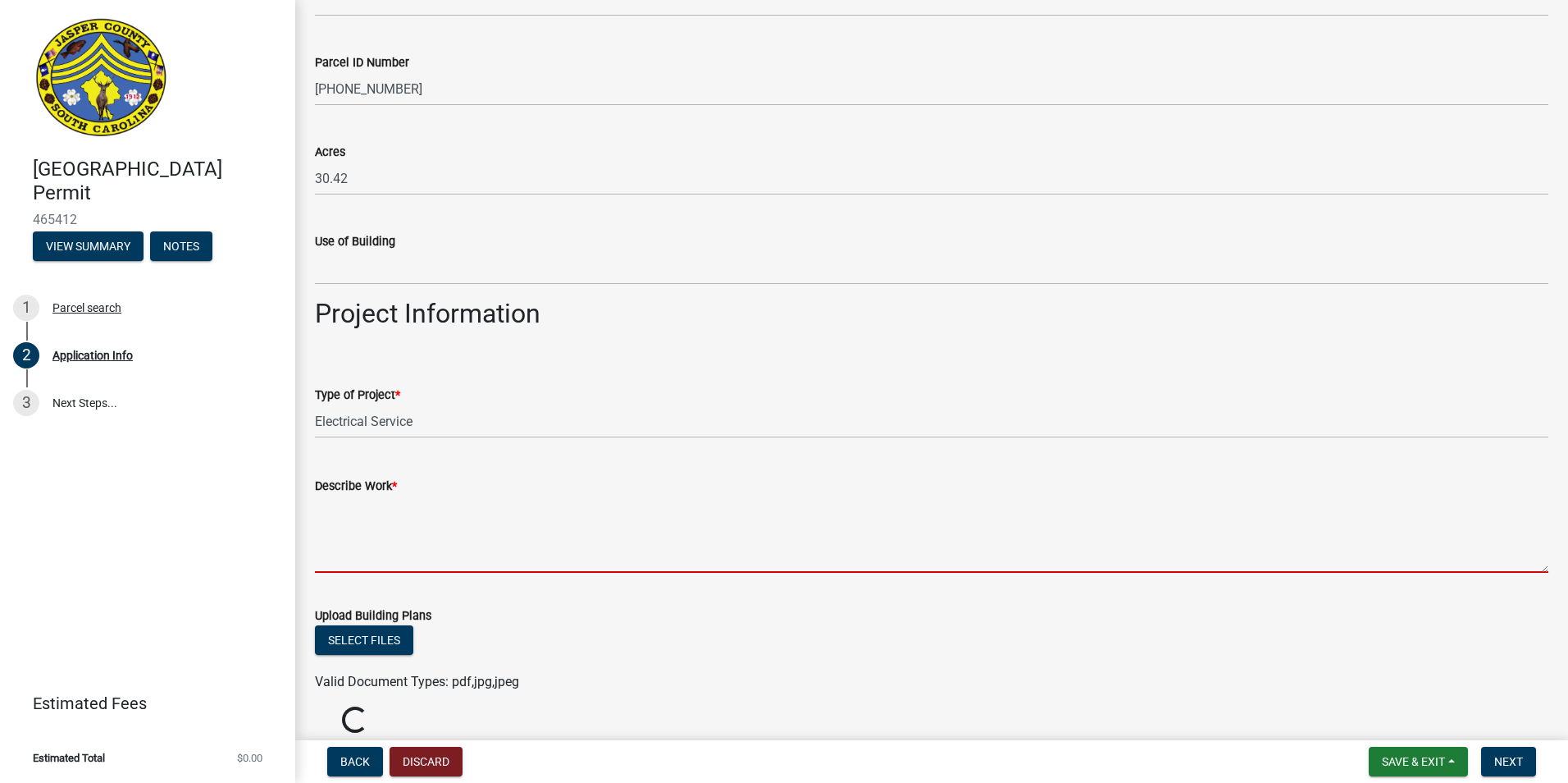
scroll to position [1559, 0]
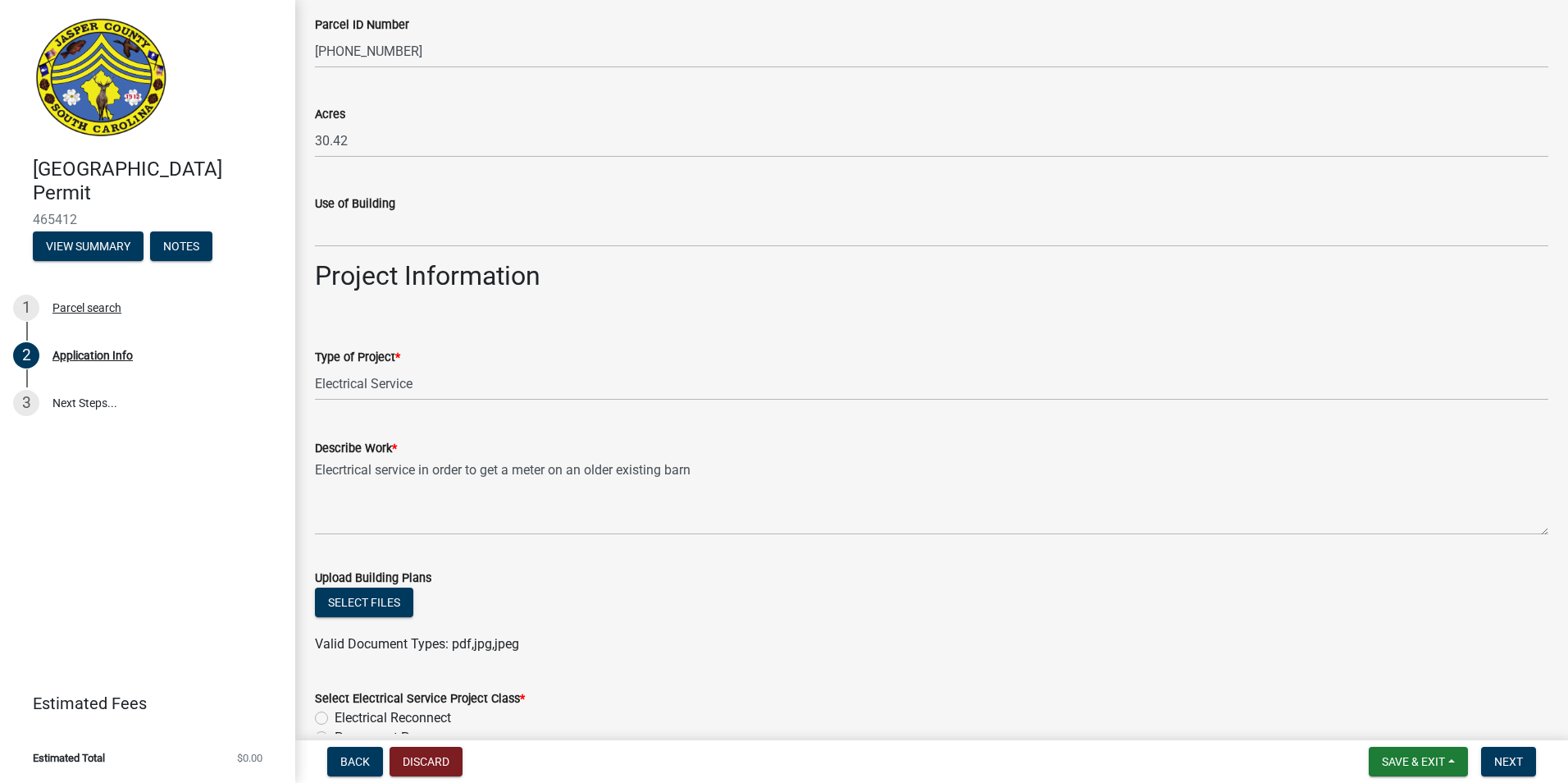
click at [779, 667] on wm-data-entity-input "Upload Building Plans Select files Valid Document Types: pdf,jpg,jpeg" at bounding box center [931, 608] width 1233 height 121
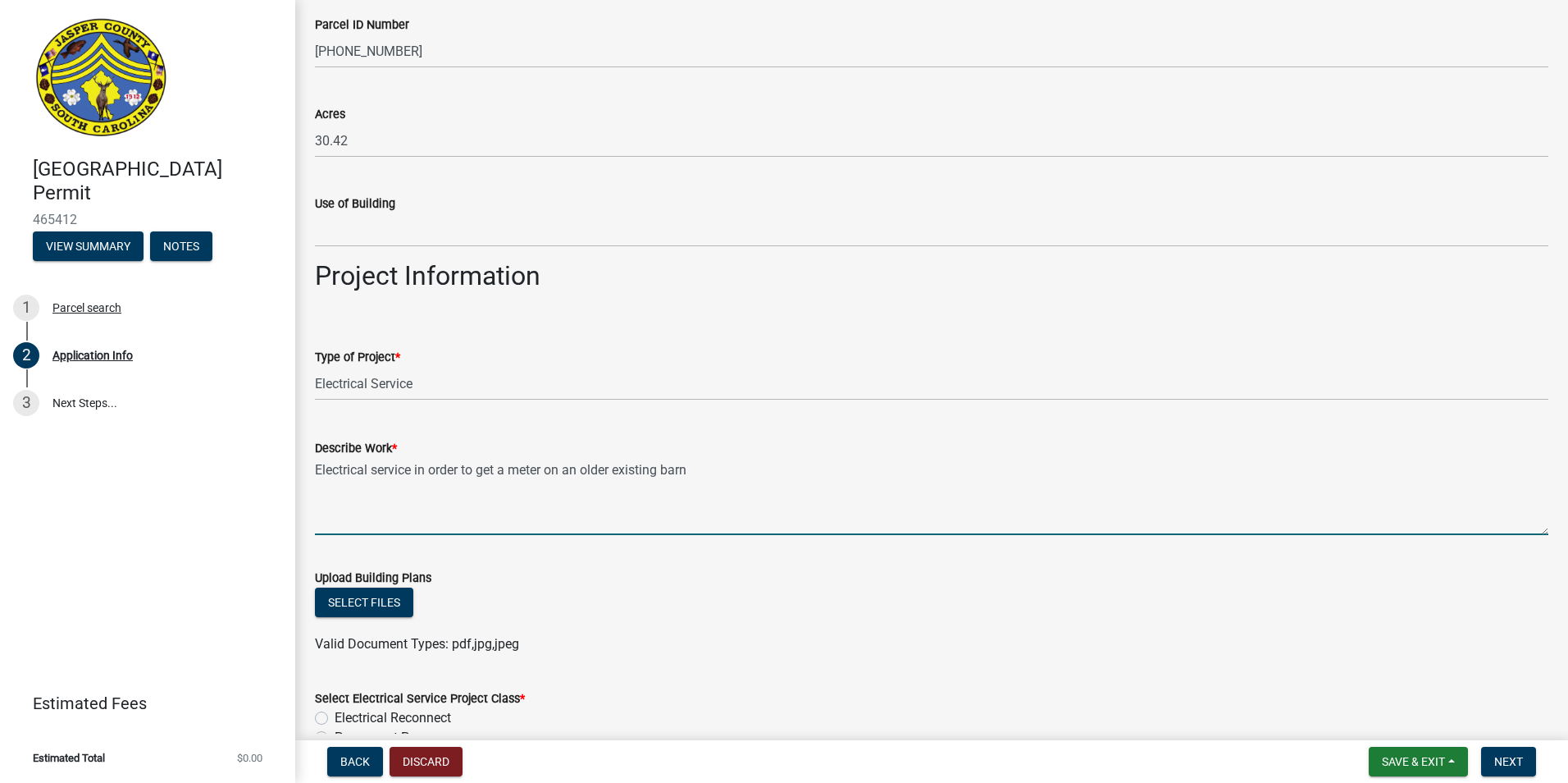
type textarea "Electrical service in order to get a meter on an older existing barn"
click at [651, 581] on div "Upload Building Plans" at bounding box center [931, 578] width 1233 height 20
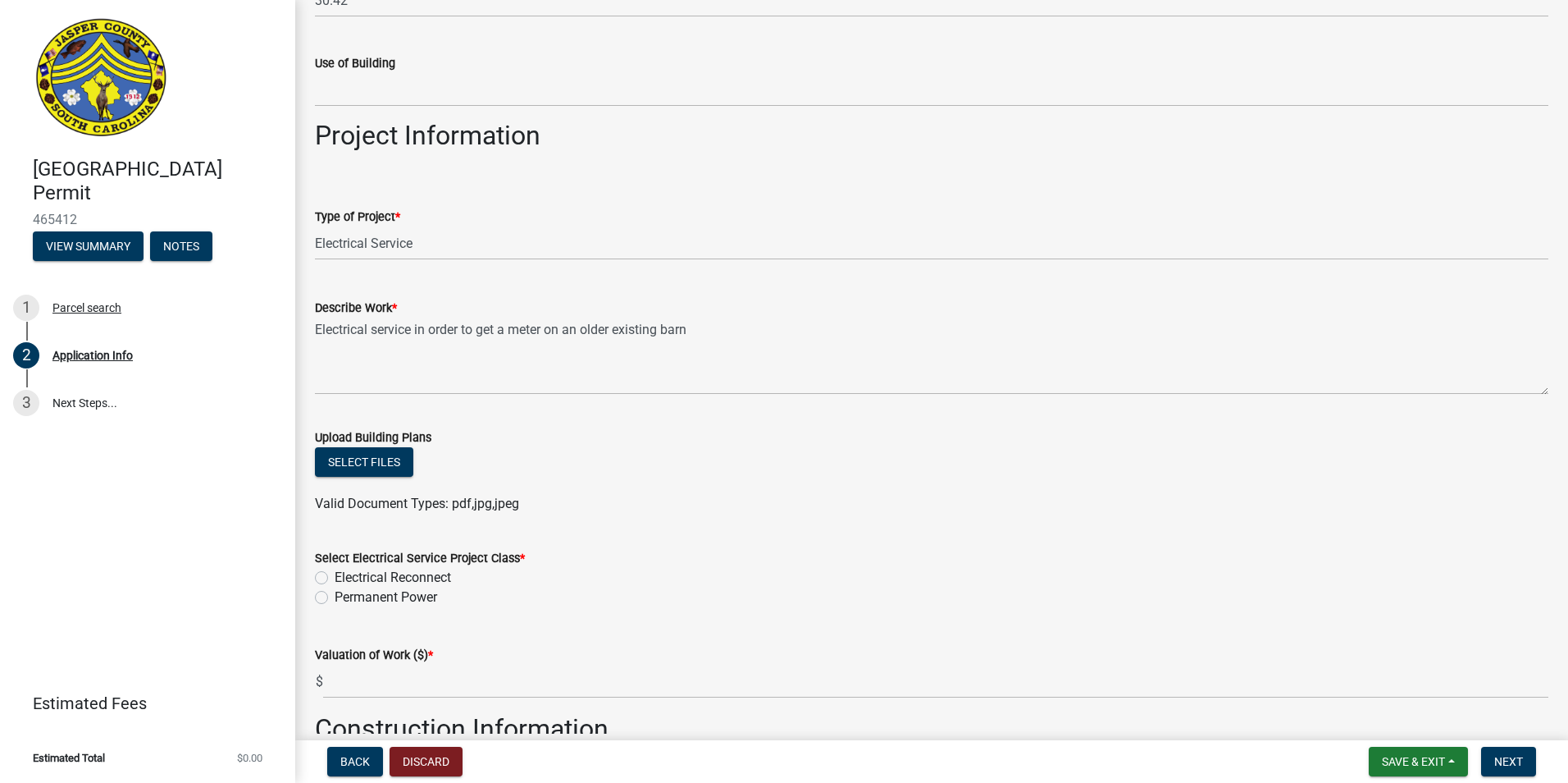
scroll to position [1723, 0]
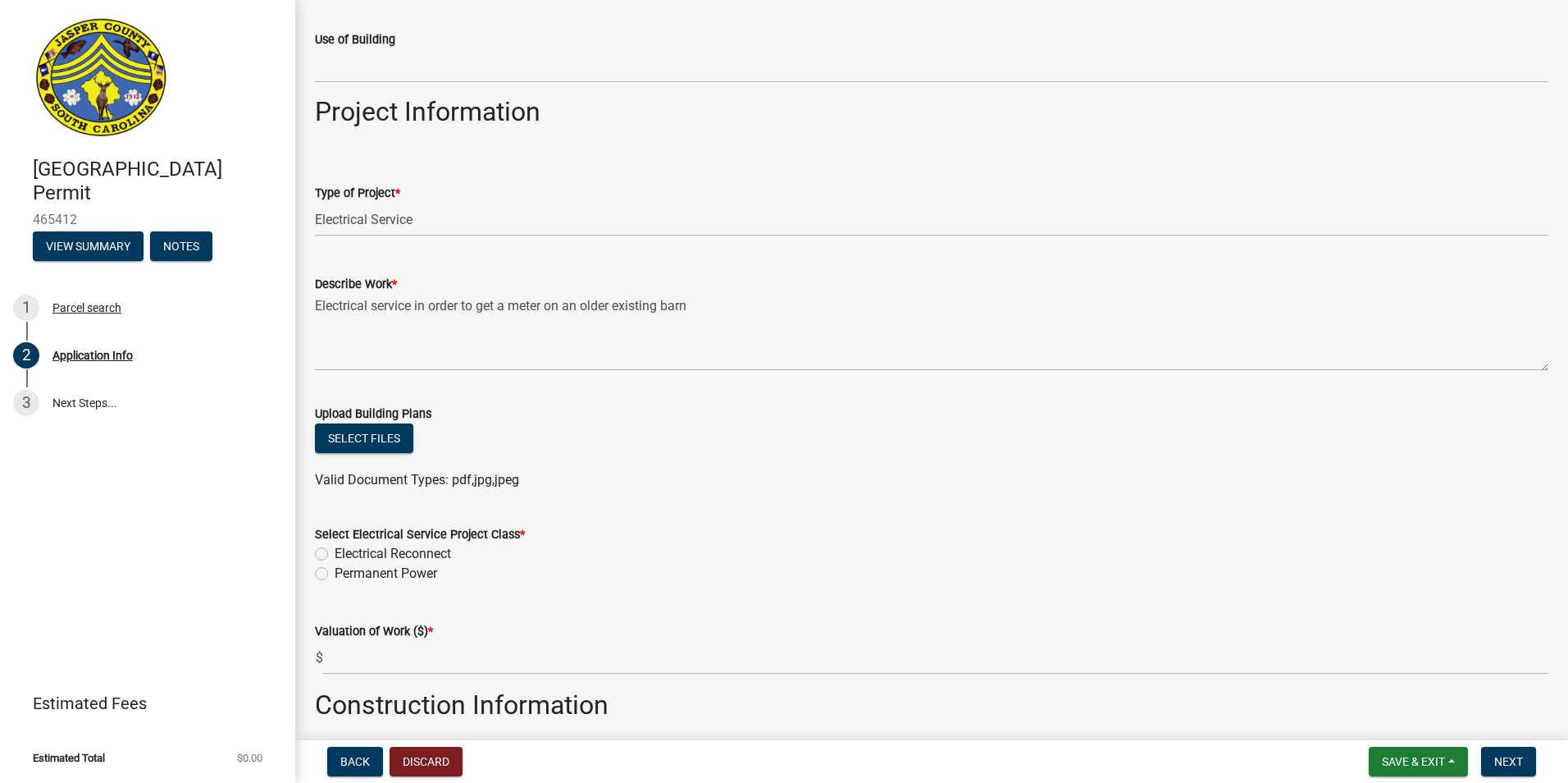
click at [335, 576] on label "Permanent Power" at bounding box center [386, 574] width 102 height 20
click at [335, 574] on input "Permanent Power" at bounding box center [340, 569] width 11 height 11
radio input "true"
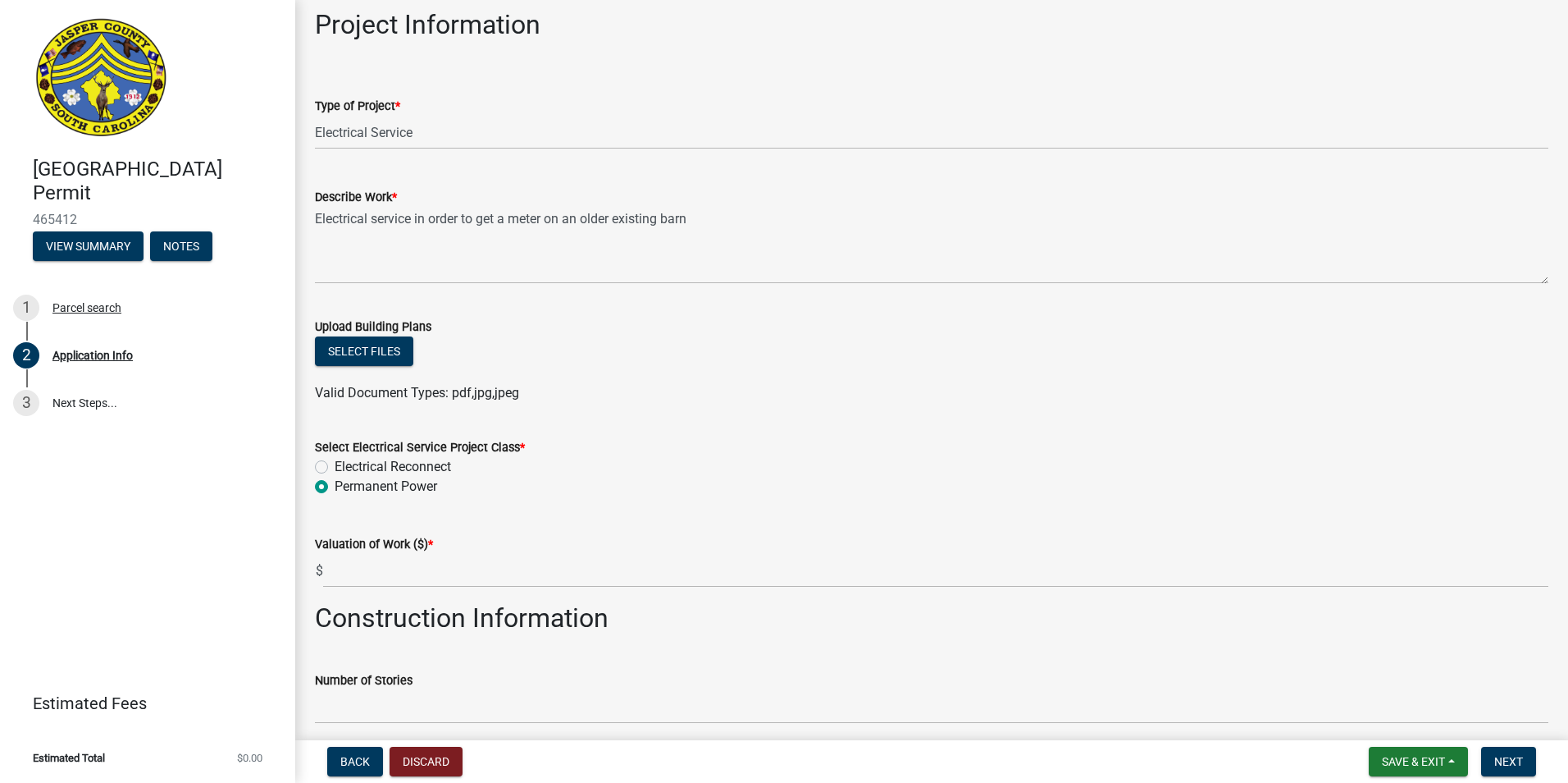
scroll to position [1887, 0]
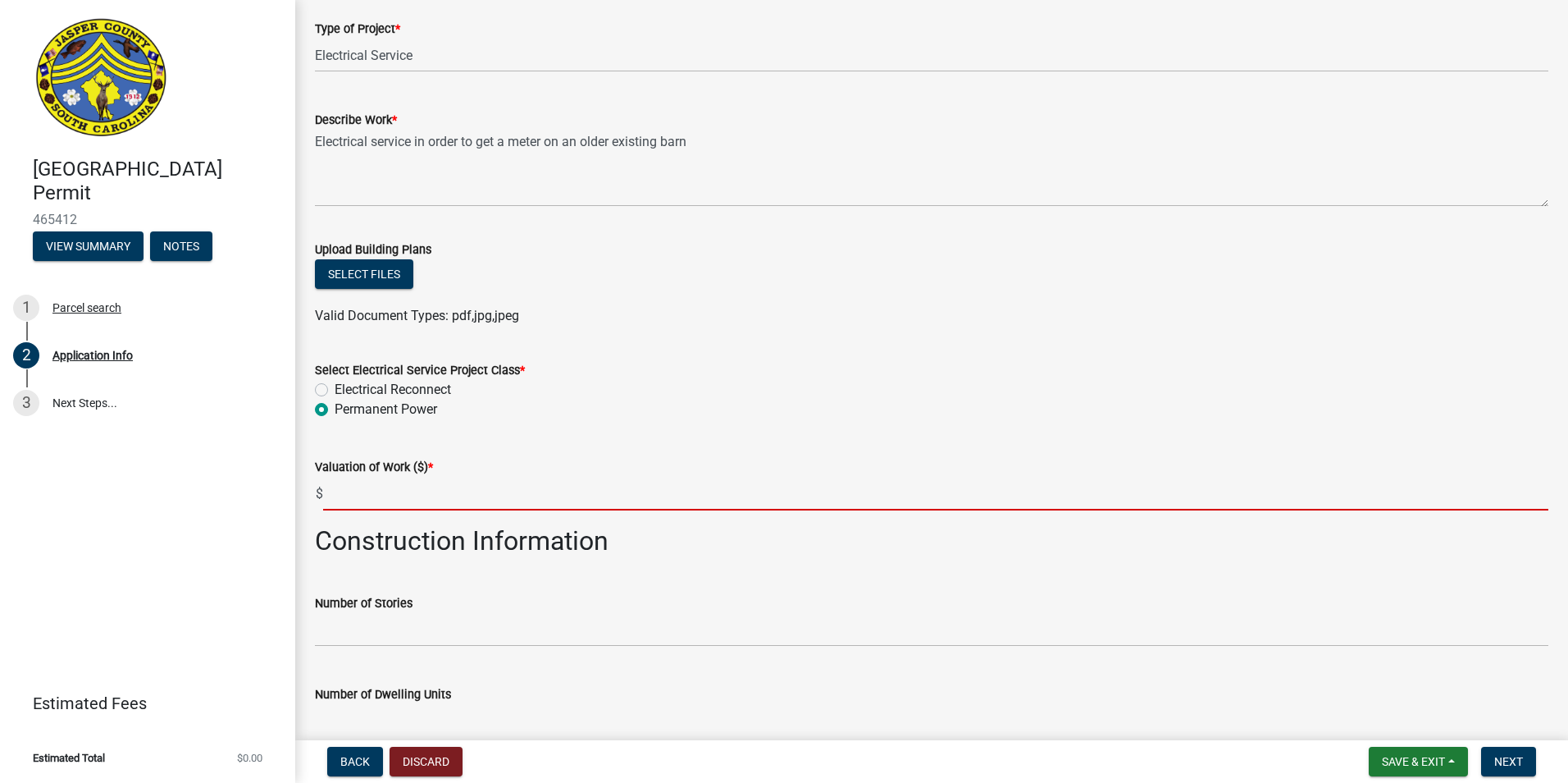
click at [357, 499] on input "text" at bounding box center [935, 493] width 1225 height 33
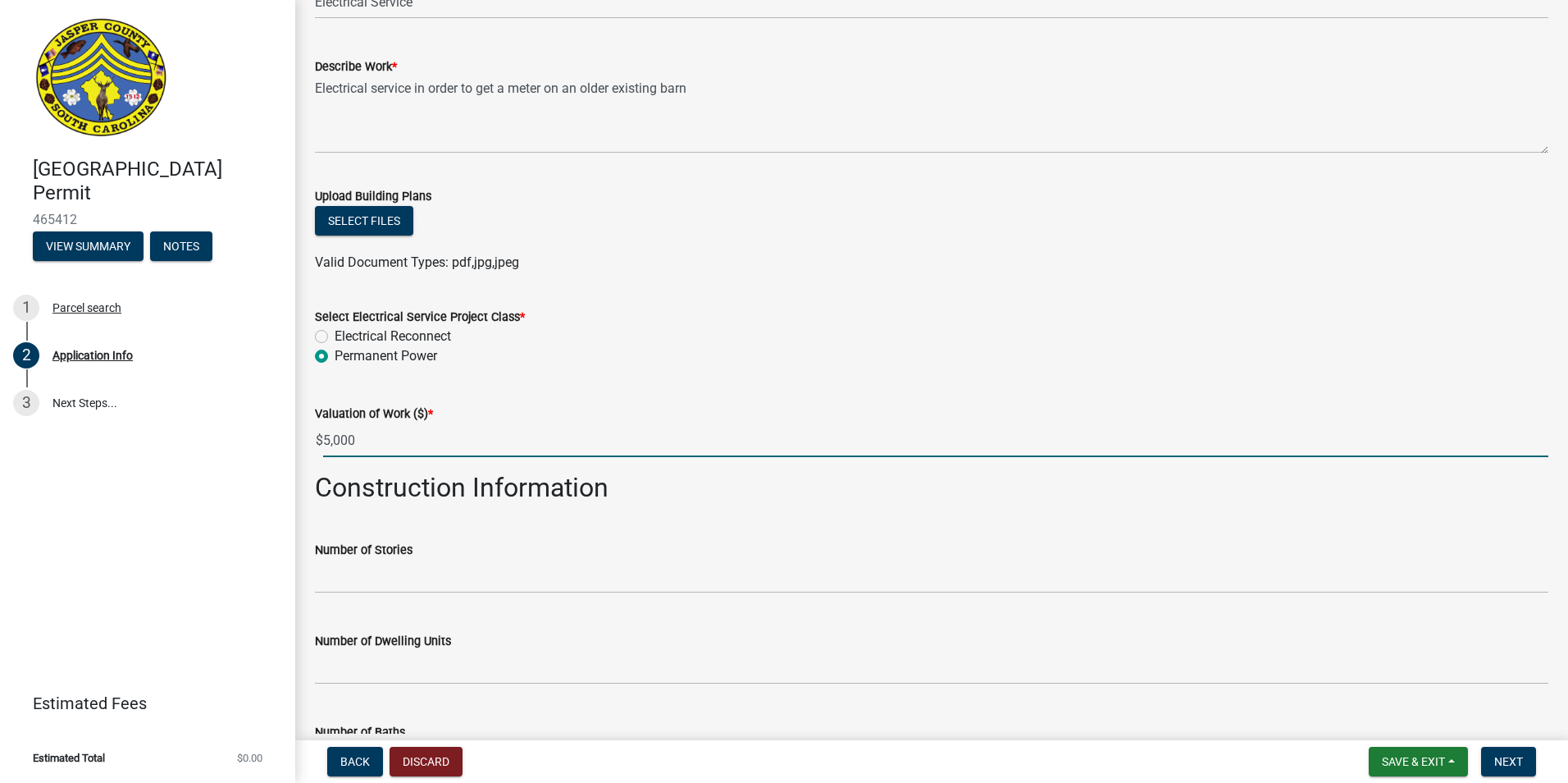
scroll to position [1969, 0]
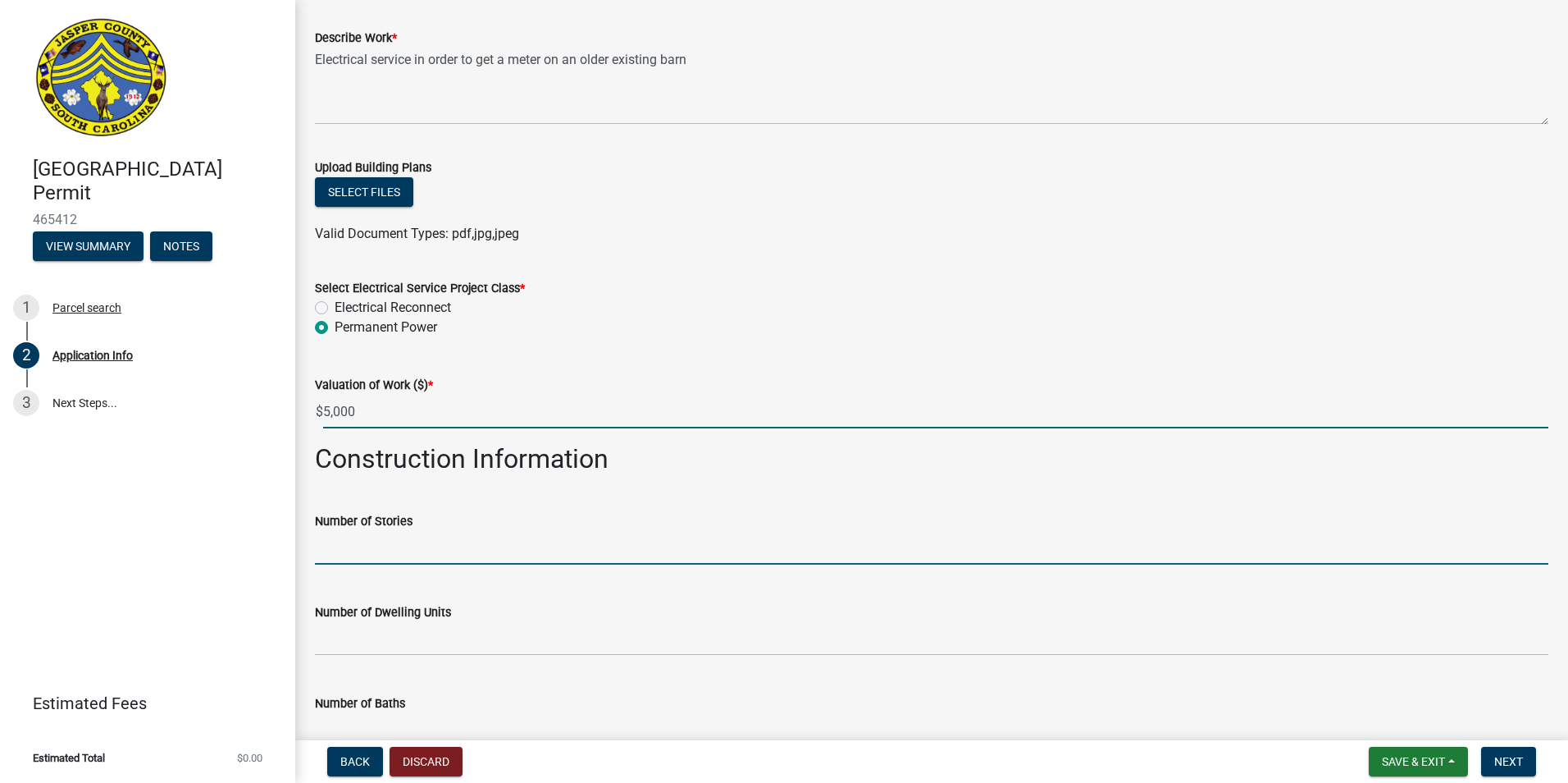
type input "5000"
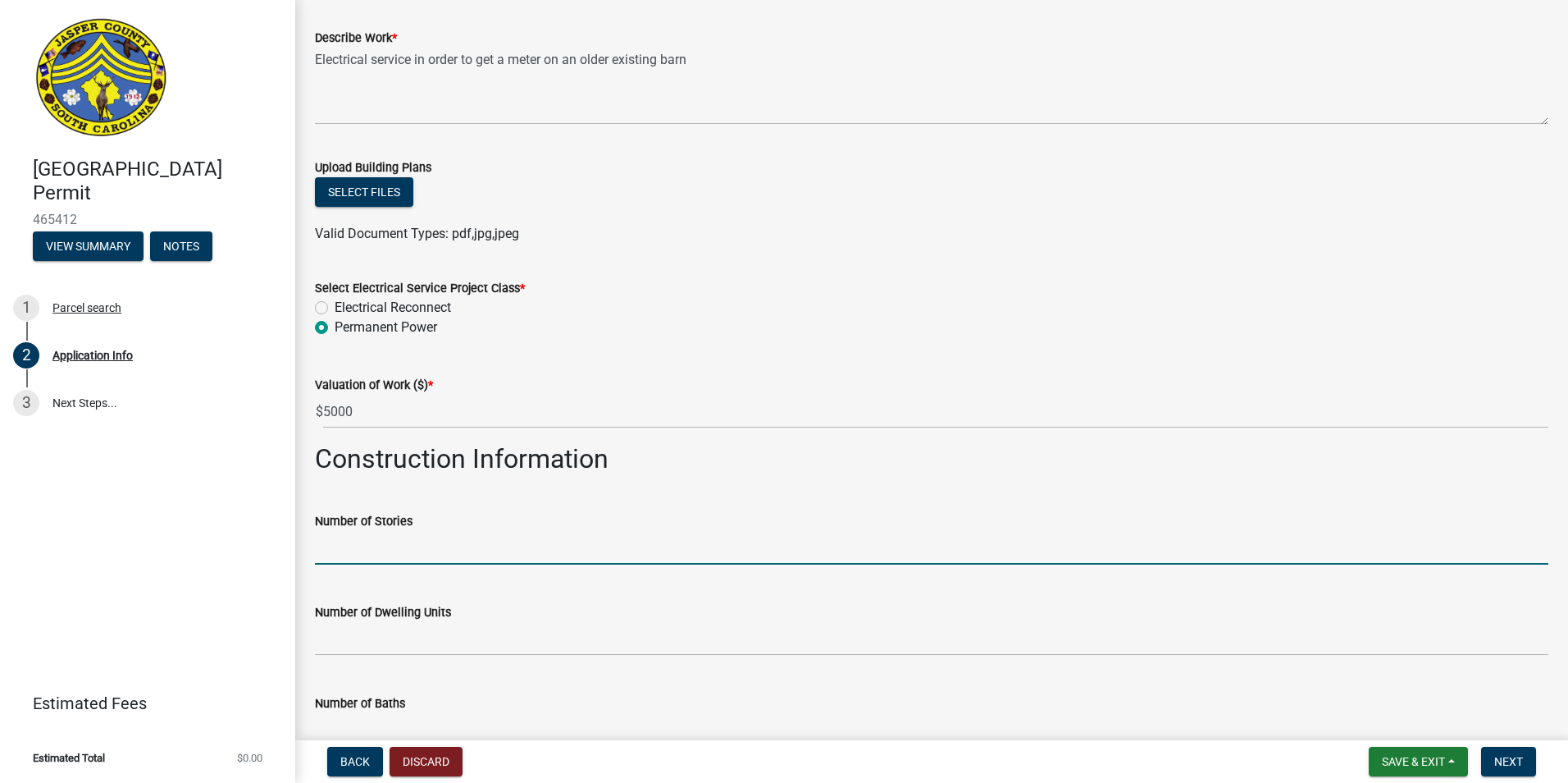
click at [398, 536] on input "text" at bounding box center [931, 547] width 1233 height 33
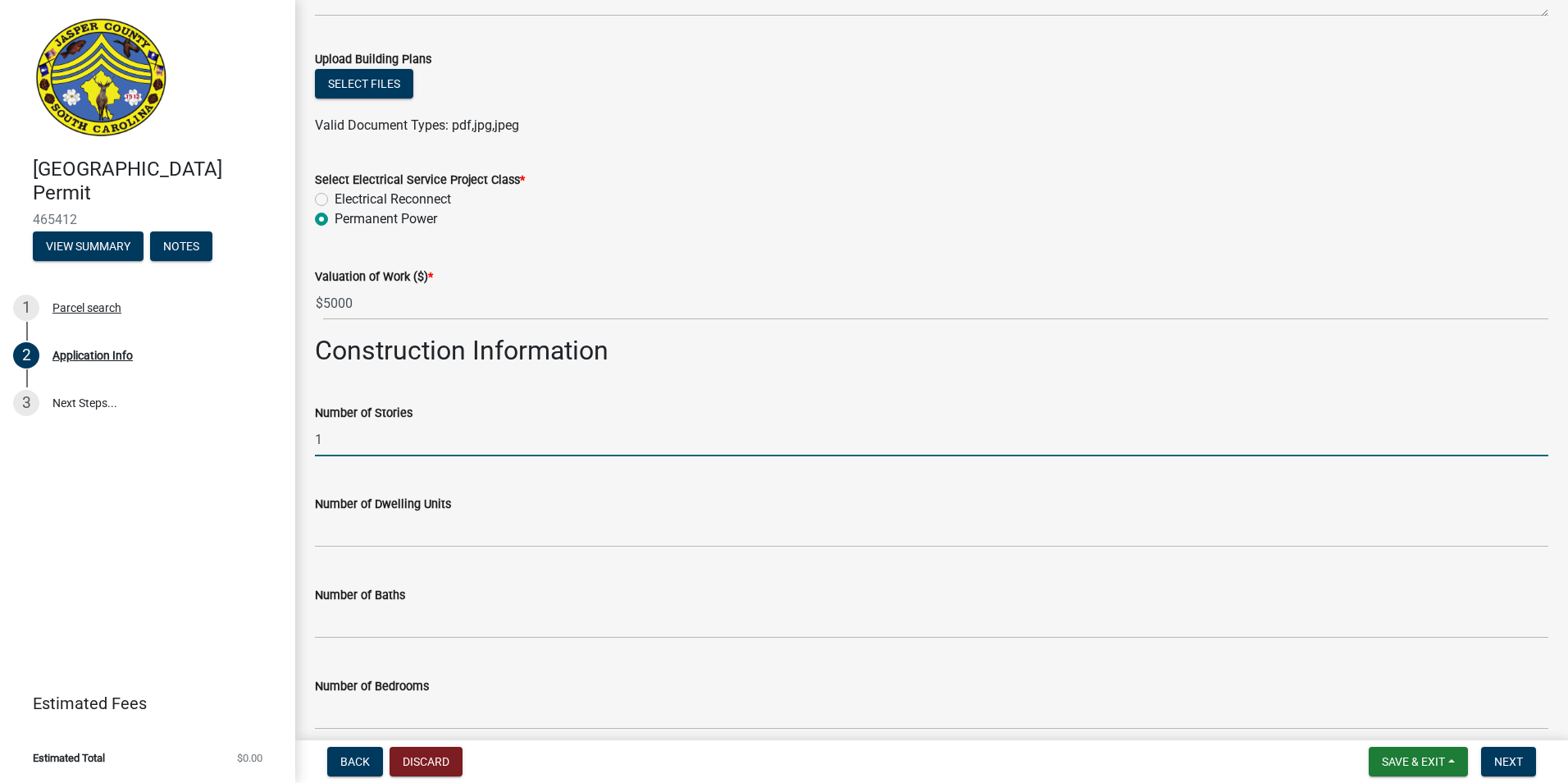
scroll to position [2133, 0]
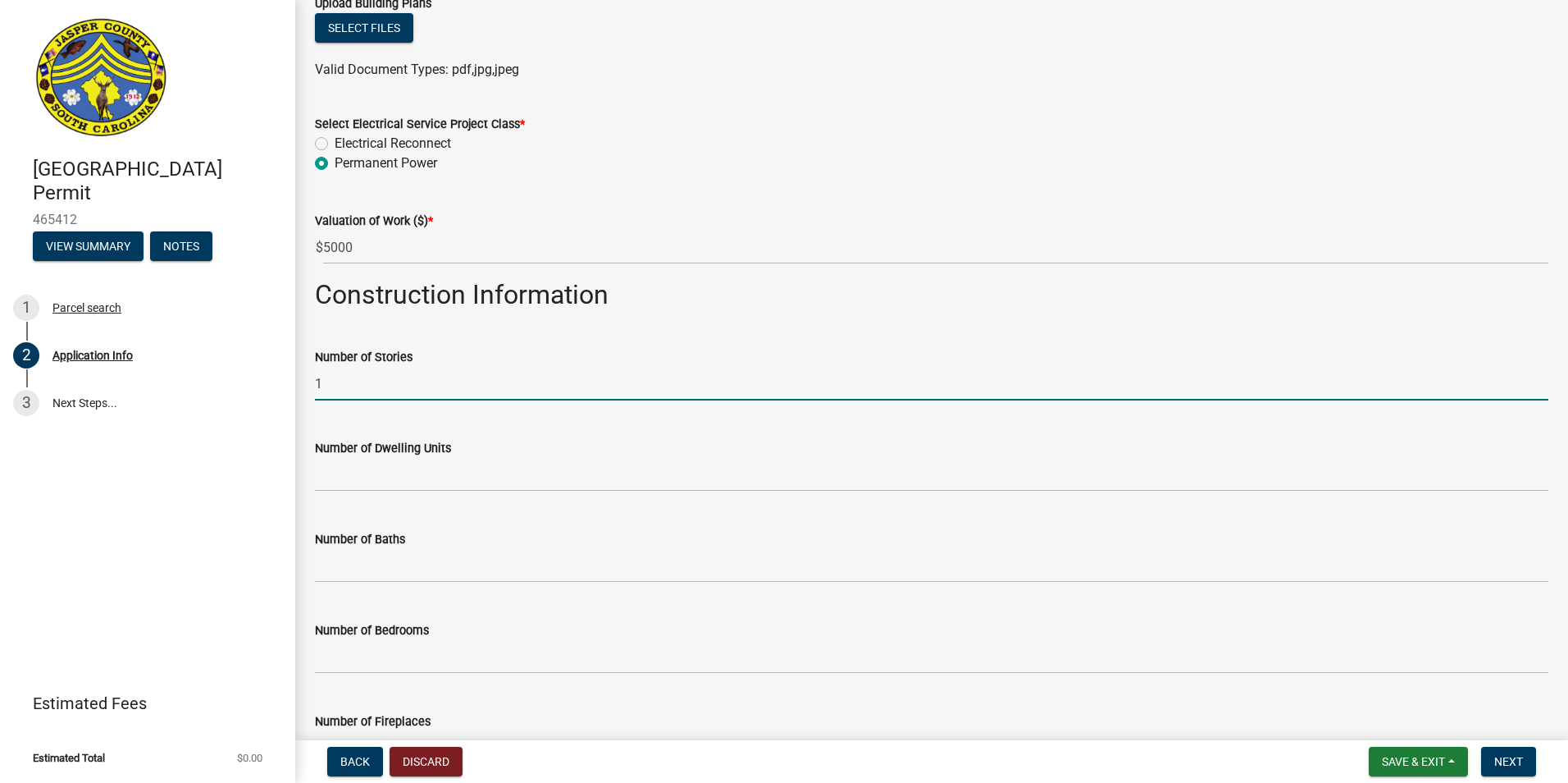
type input "1"
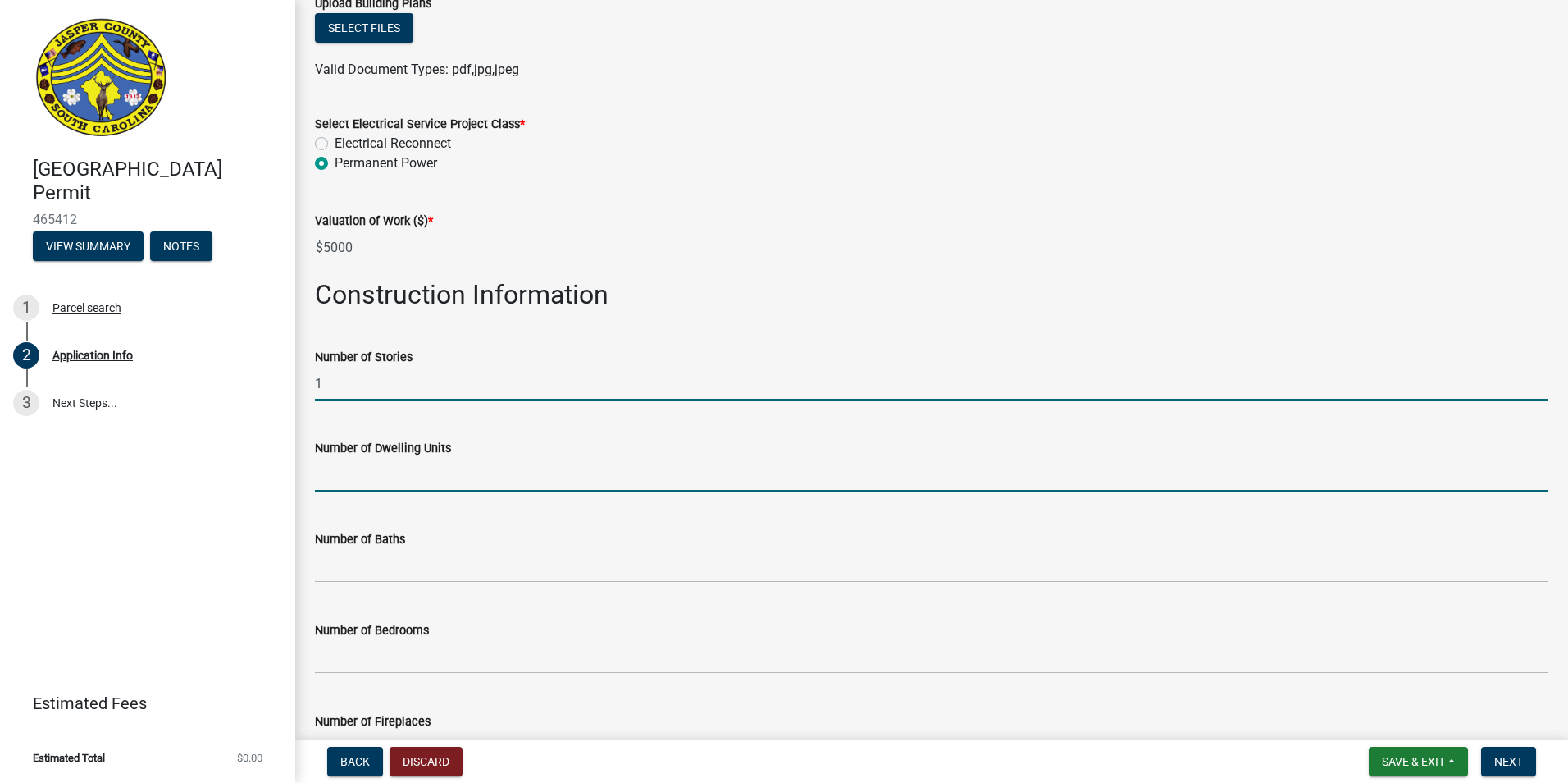
click at [385, 462] on input "text" at bounding box center [931, 475] width 1233 height 33
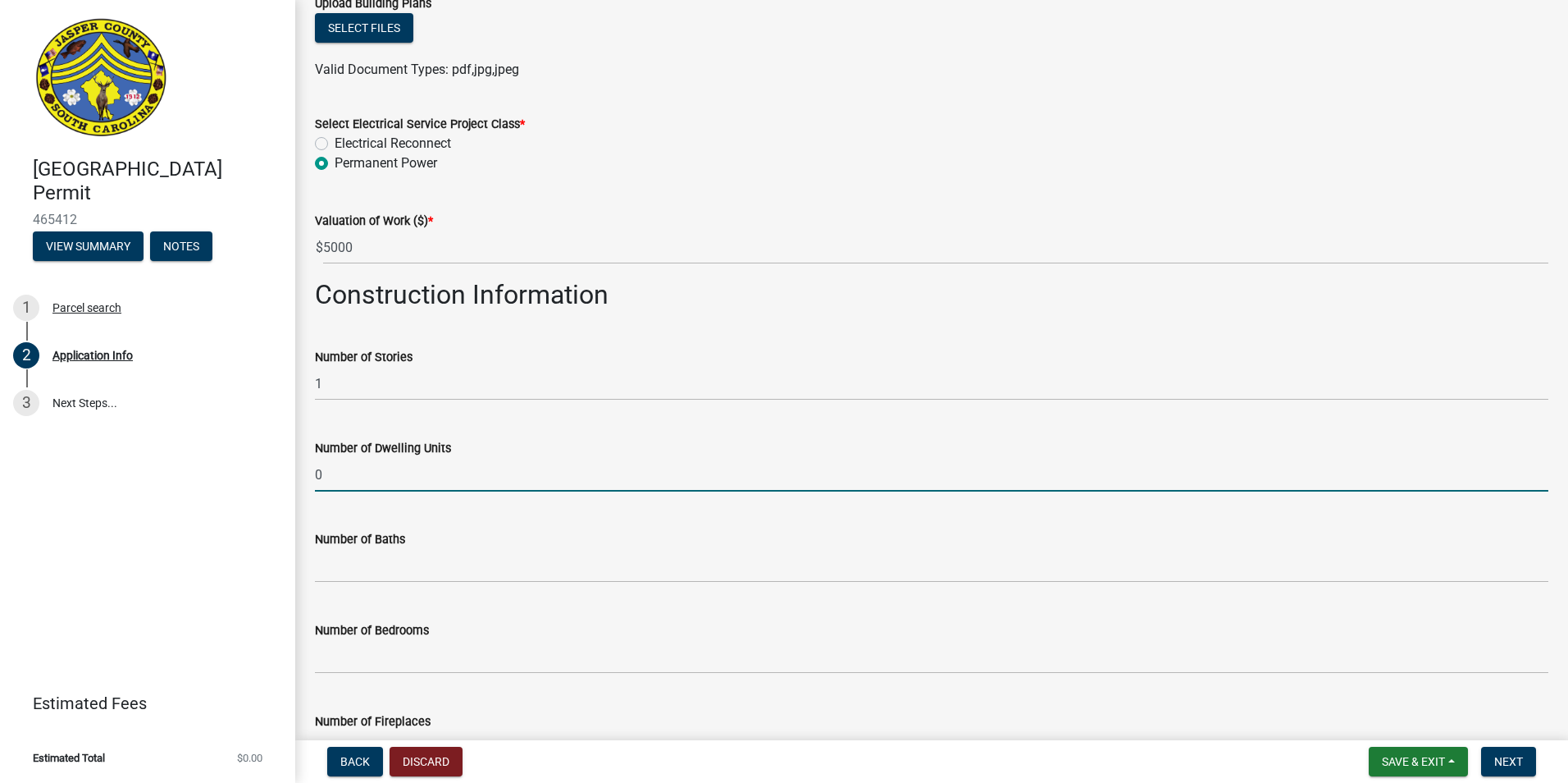
type input "0"
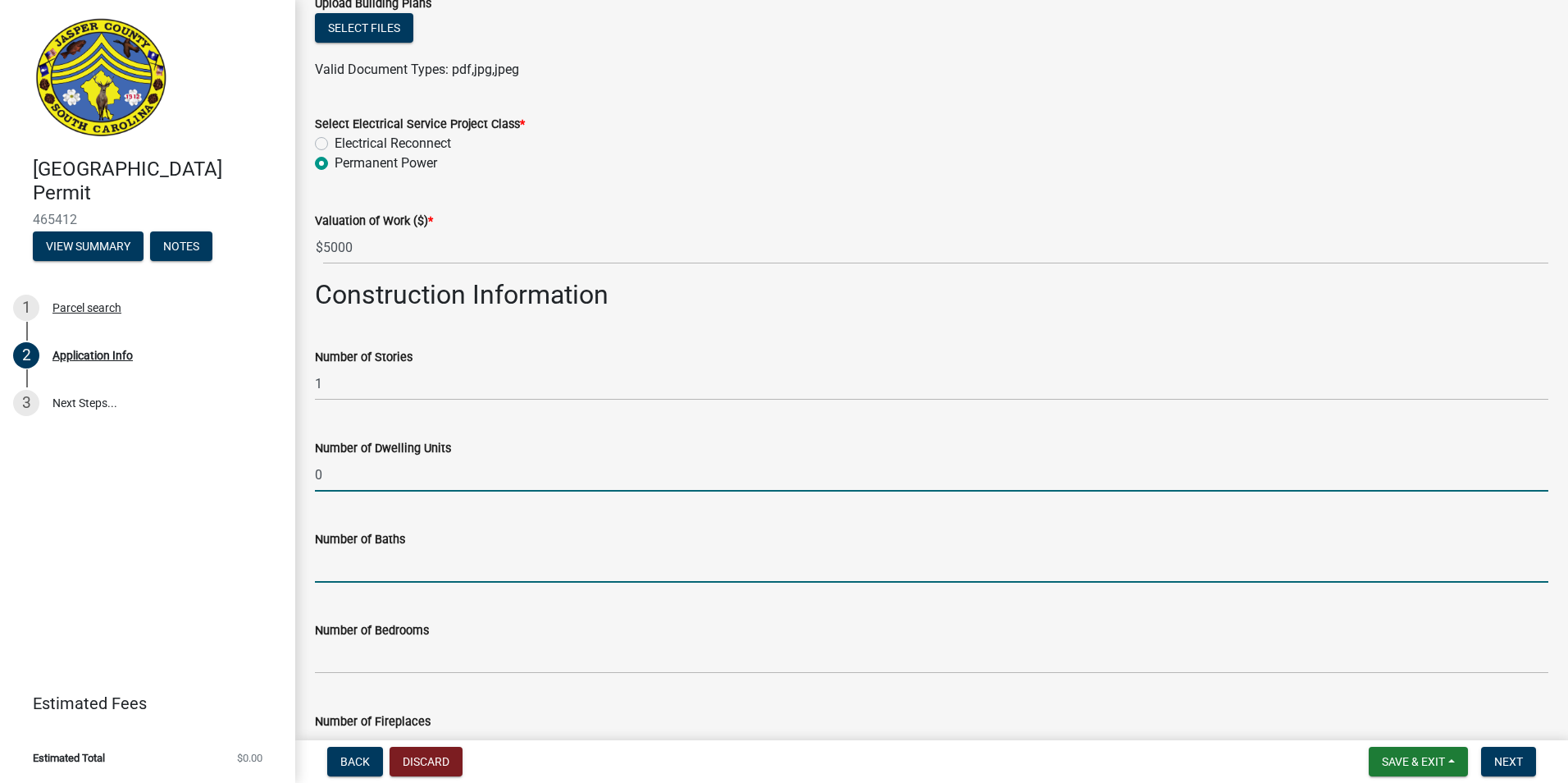
click at [381, 561] on input "text" at bounding box center [931, 566] width 1233 height 33
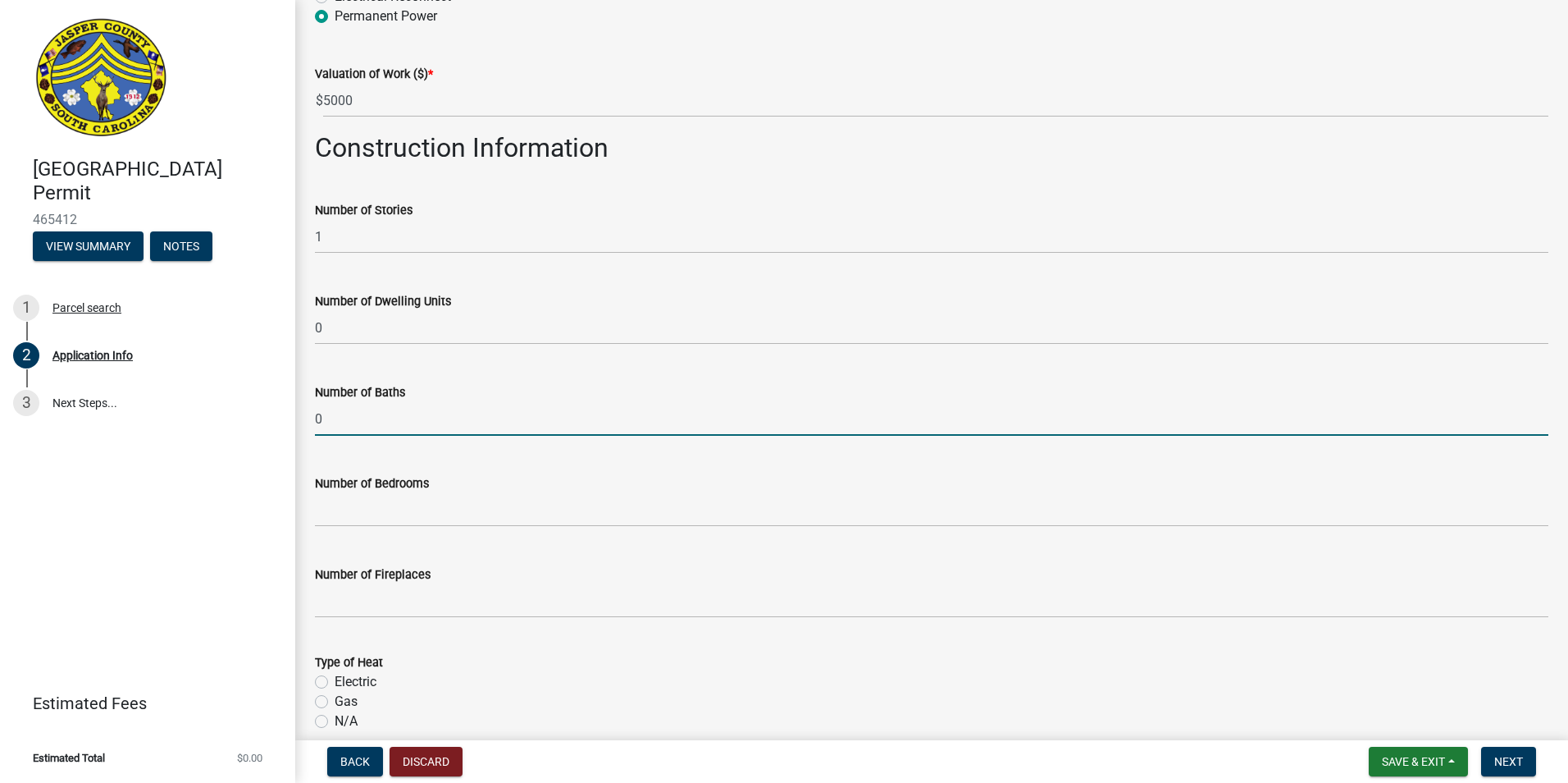
scroll to position [2297, 0]
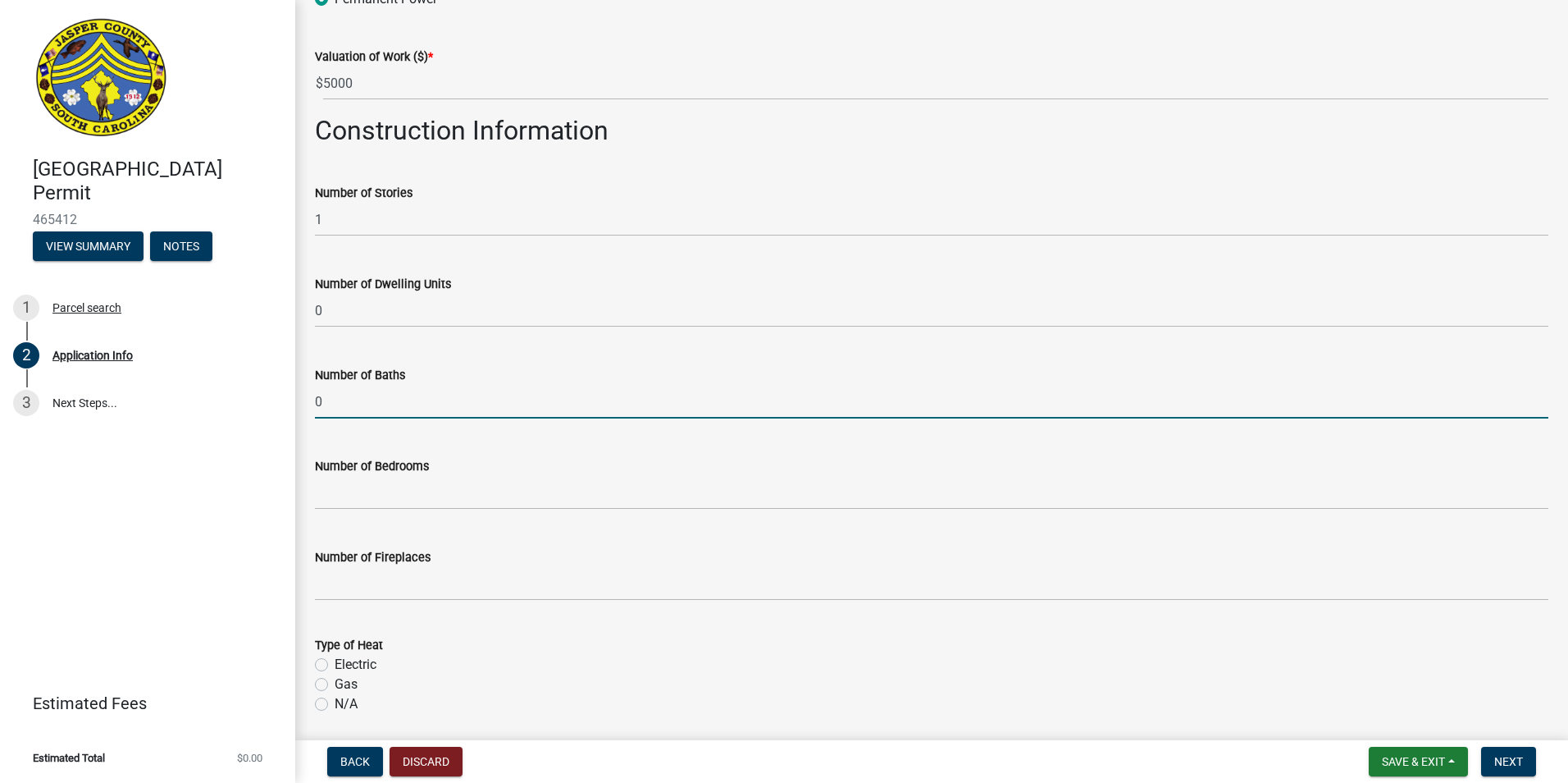
type input "0"
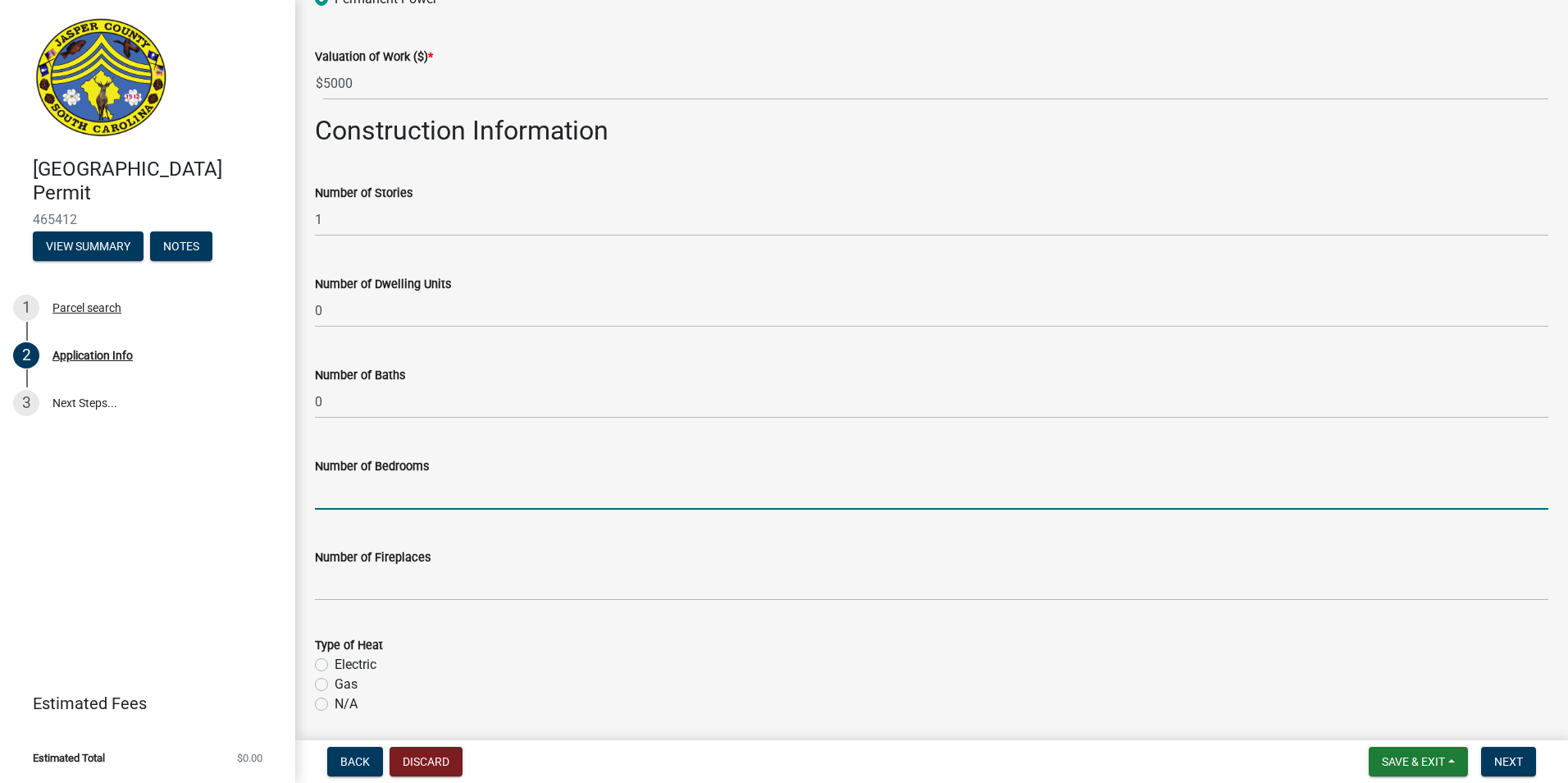
click at [355, 485] on input "text" at bounding box center [931, 492] width 1233 height 33
type input "0"
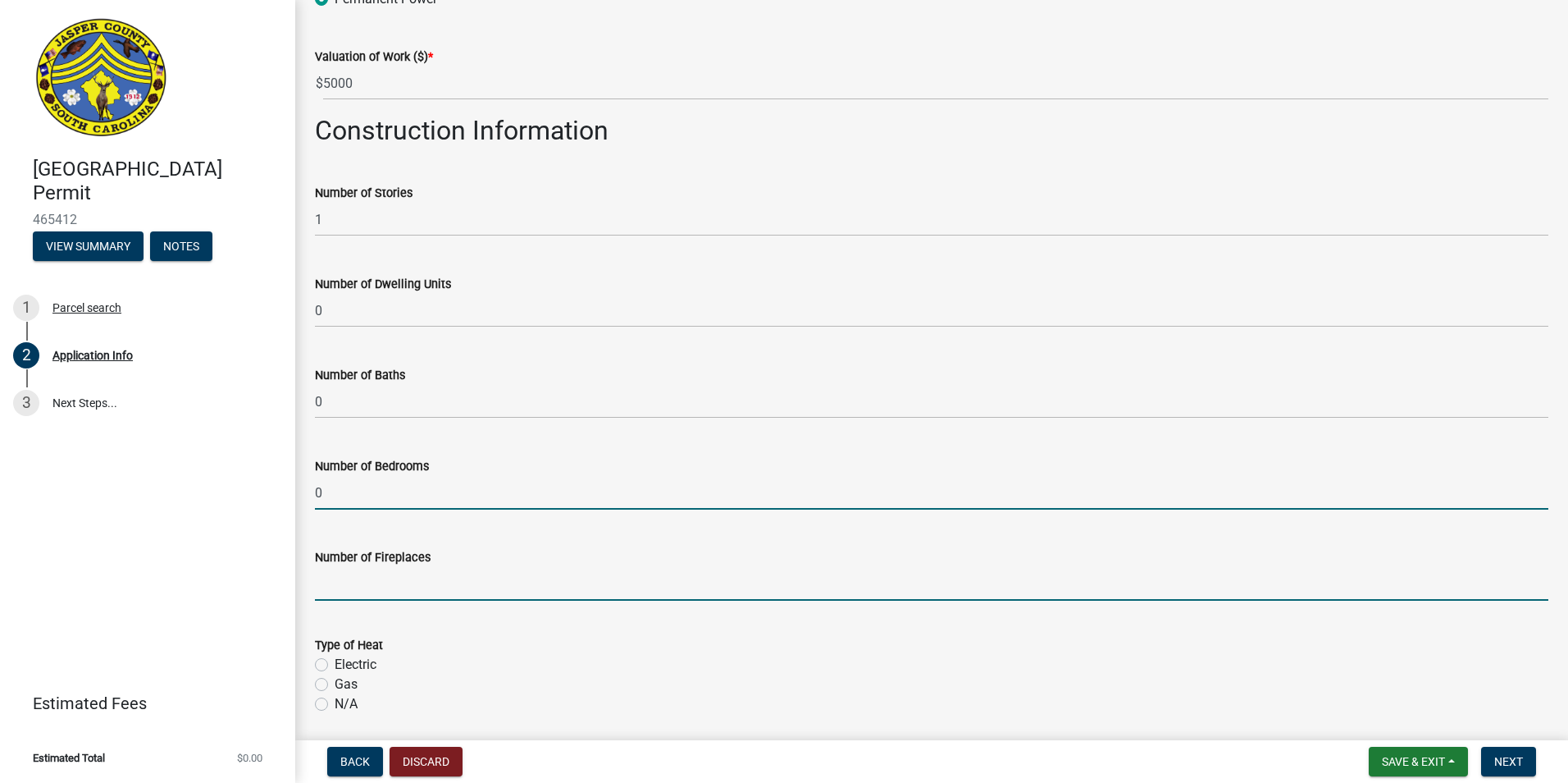
click at [352, 579] on input "text" at bounding box center [931, 584] width 1233 height 33
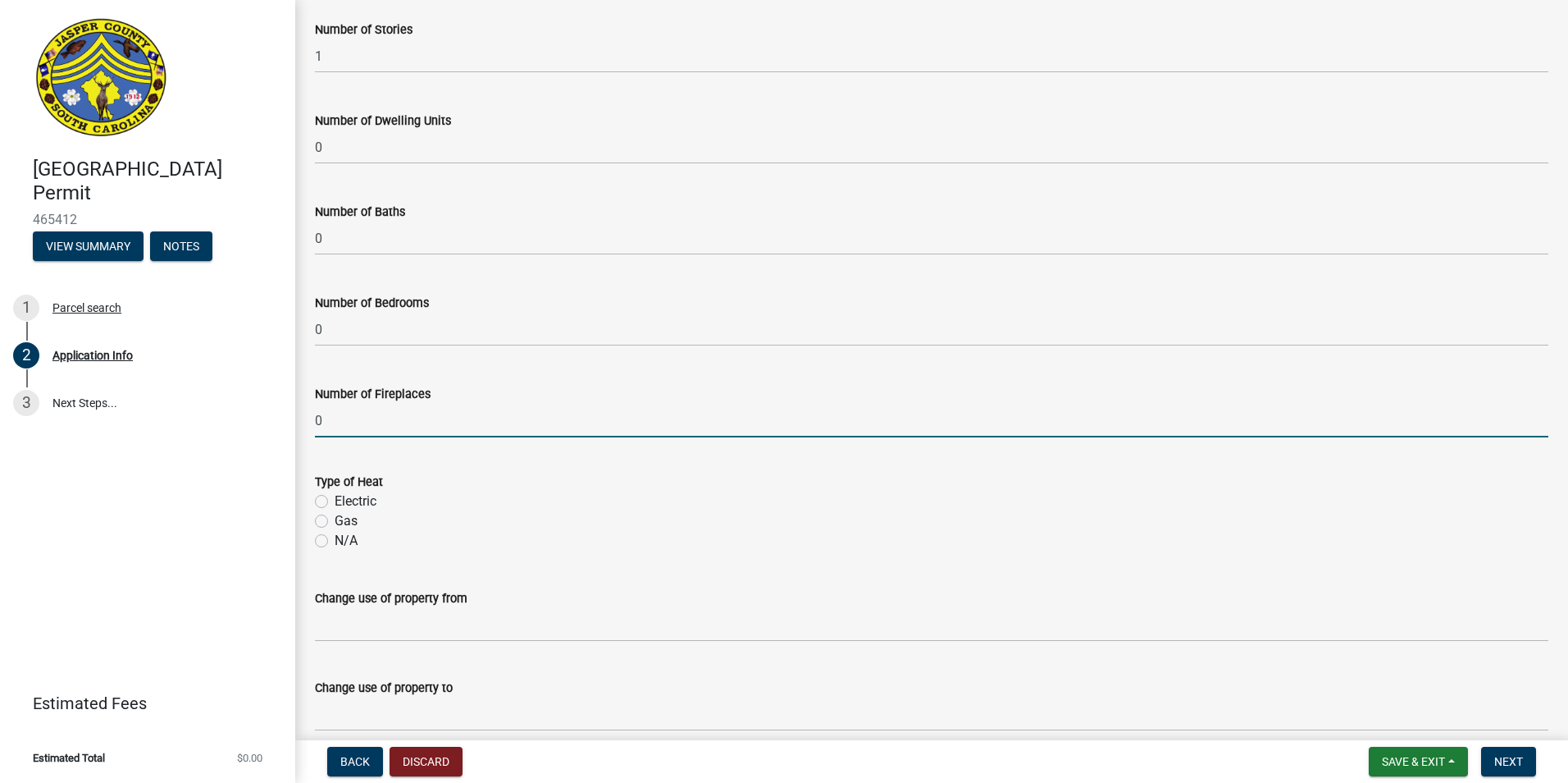
scroll to position [2461, 0]
type input "0"
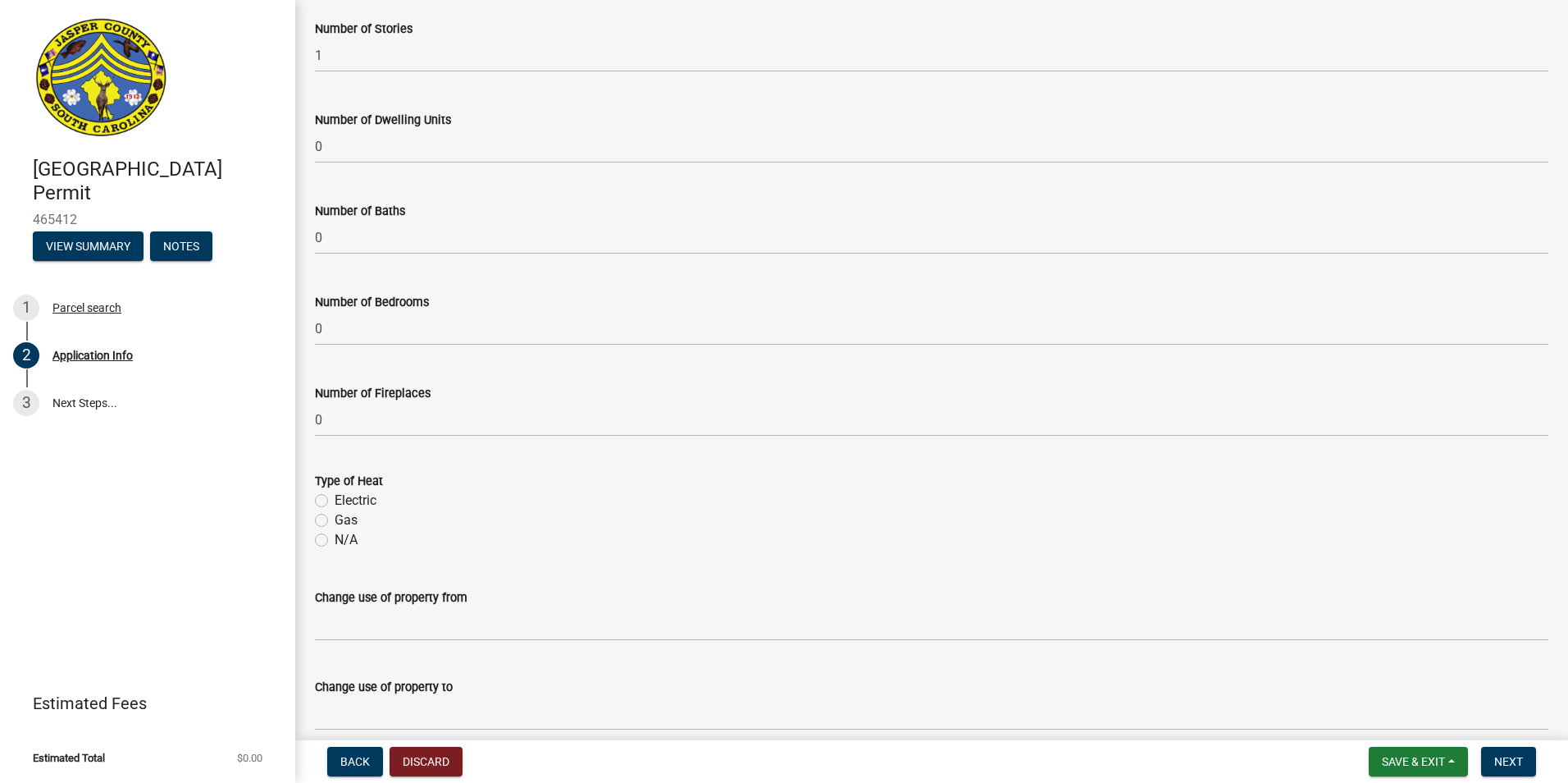
click at [311, 536] on div "Type of Heat Electric Gas N/A" at bounding box center [931, 501] width 1258 height 98
click at [335, 537] on label "N/A" at bounding box center [346, 540] width 23 height 20
click at [335, 537] on input "N/A" at bounding box center [340, 535] width 11 height 11
radio input "true"
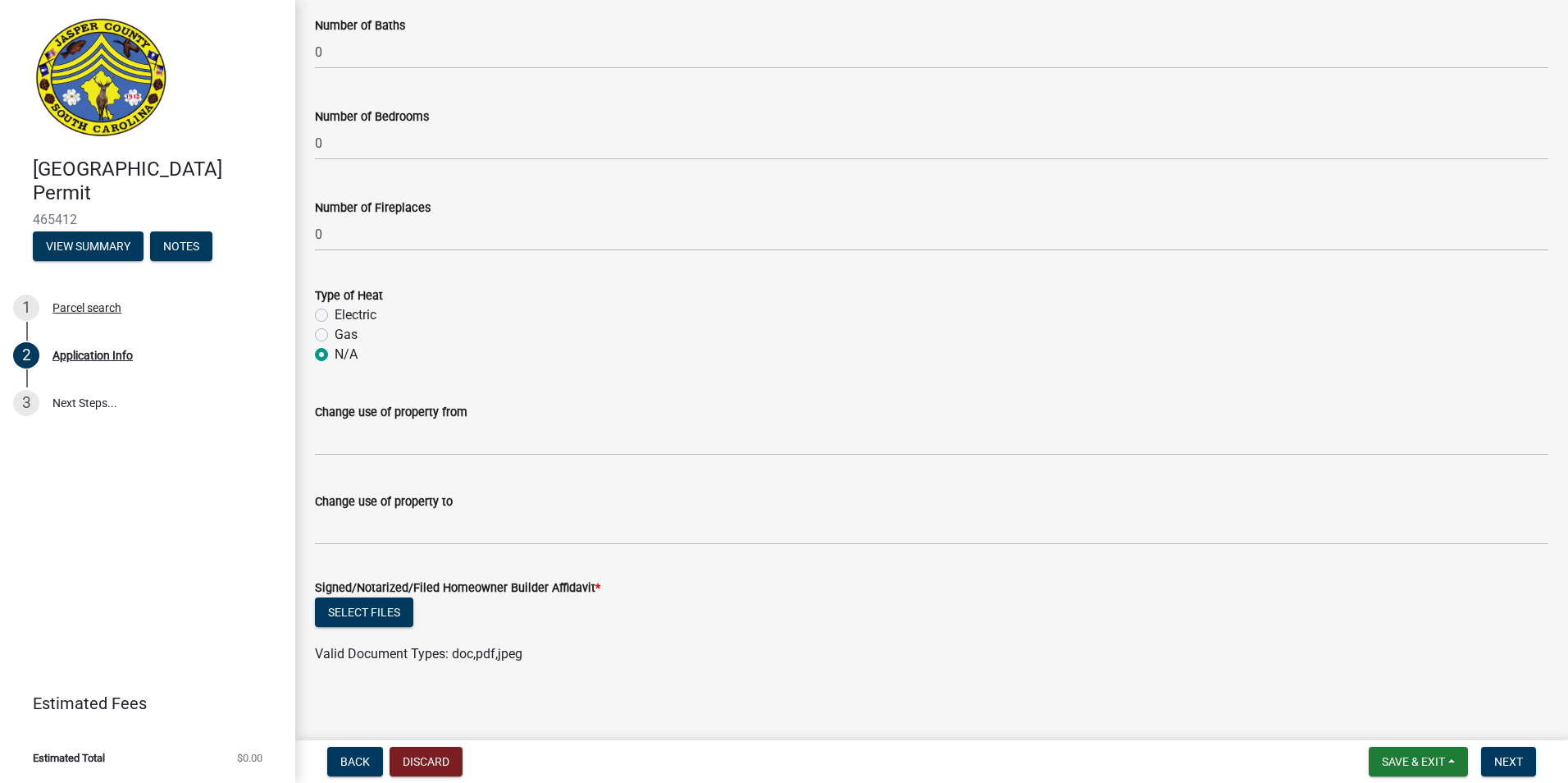
scroll to position [2656, 0]
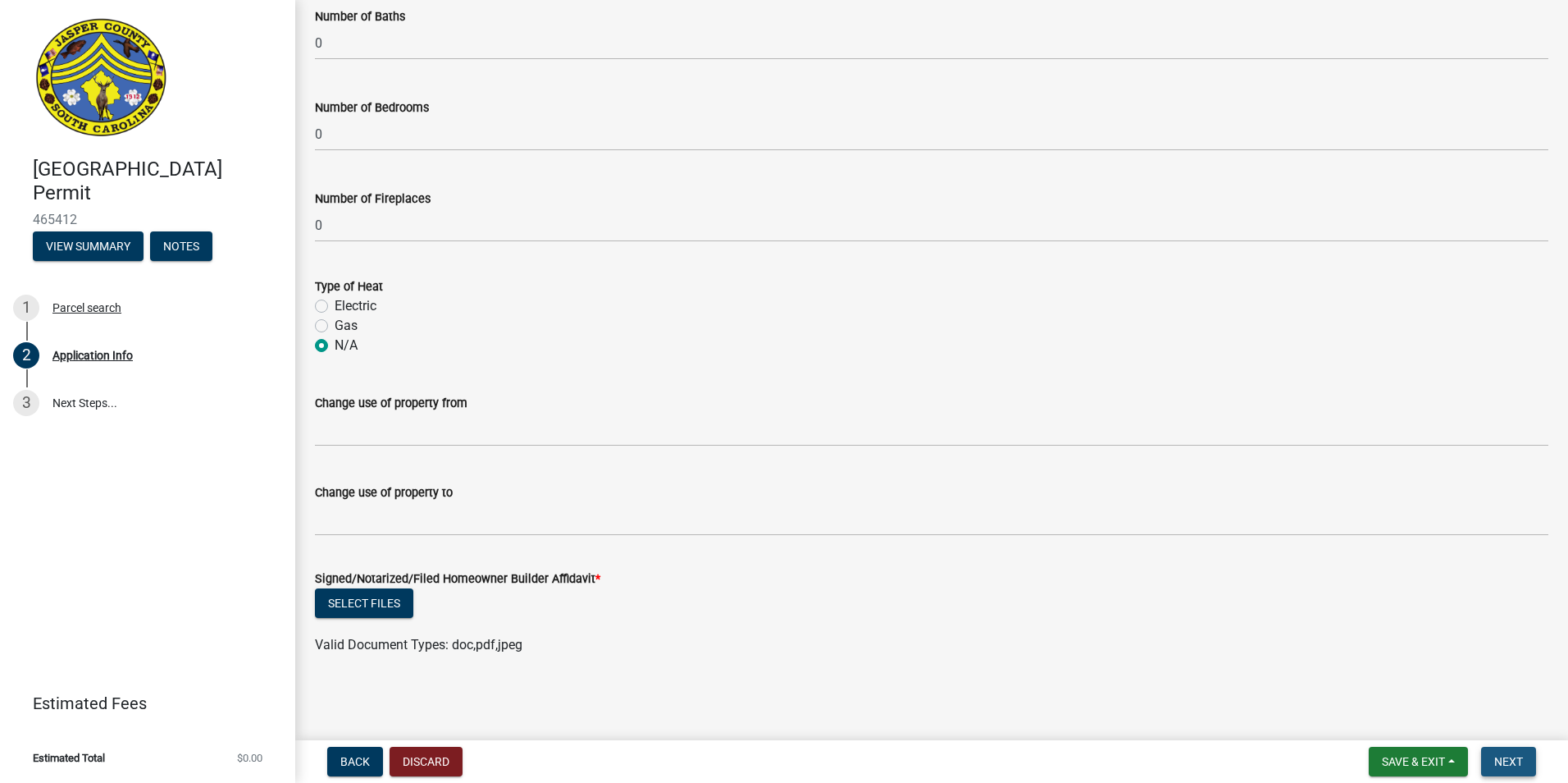
click at [1516, 761] on span "Next" at bounding box center [1508, 761] width 28 height 13
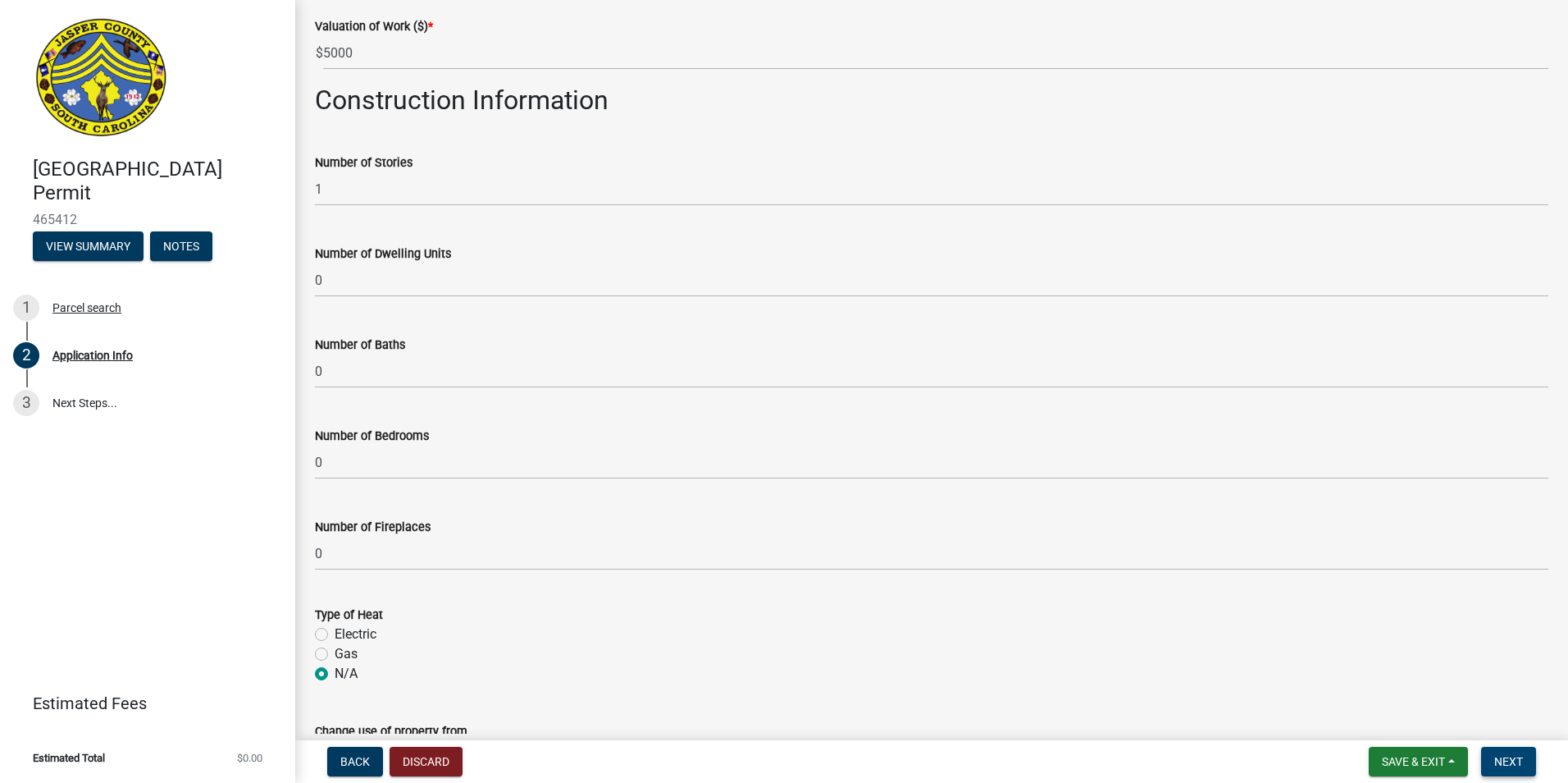
scroll to position [2429, 0]
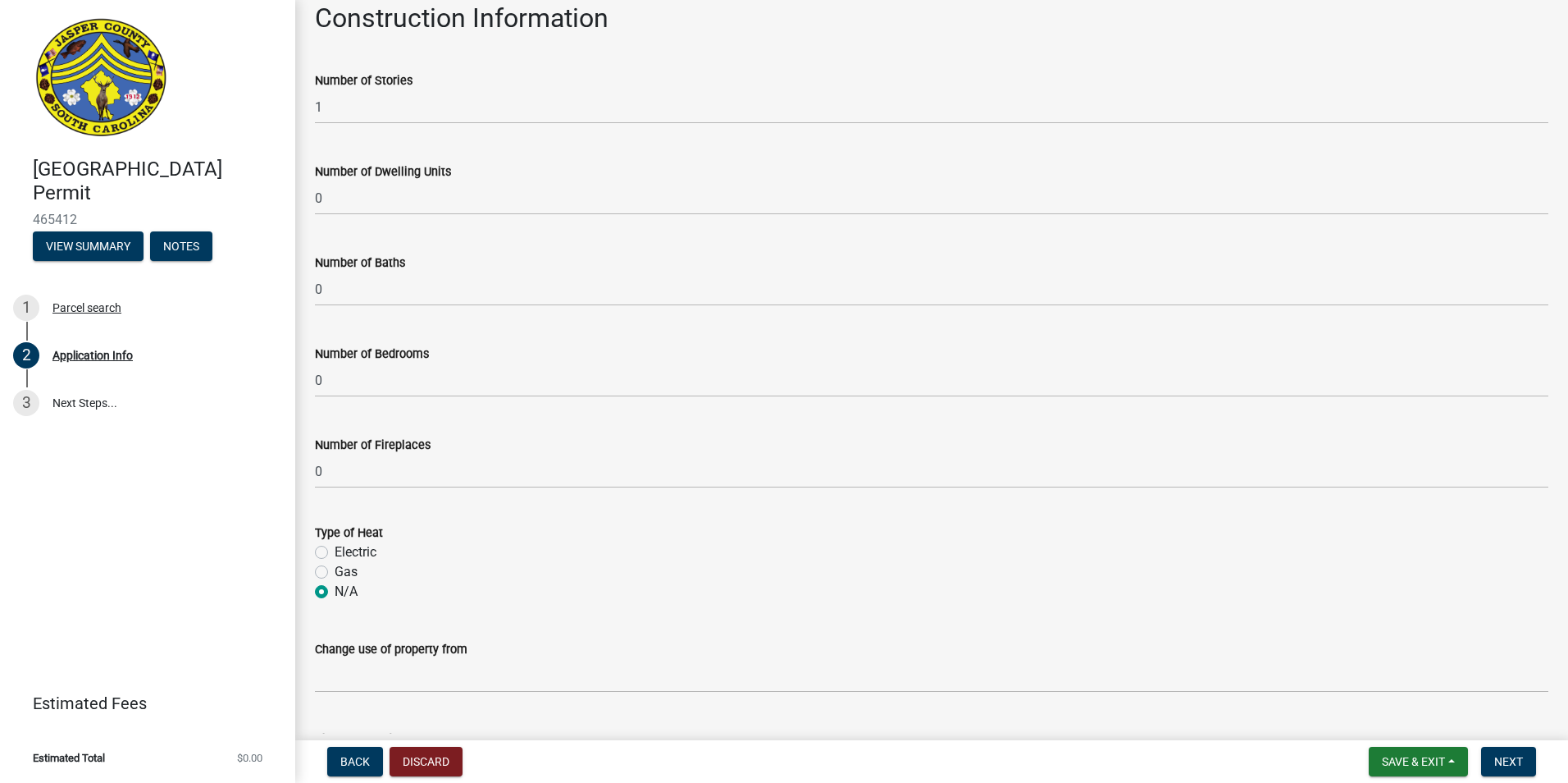
click at [596, 636] on div "Change use of property from" at bounding box center [931, 655] width 1233 height 77
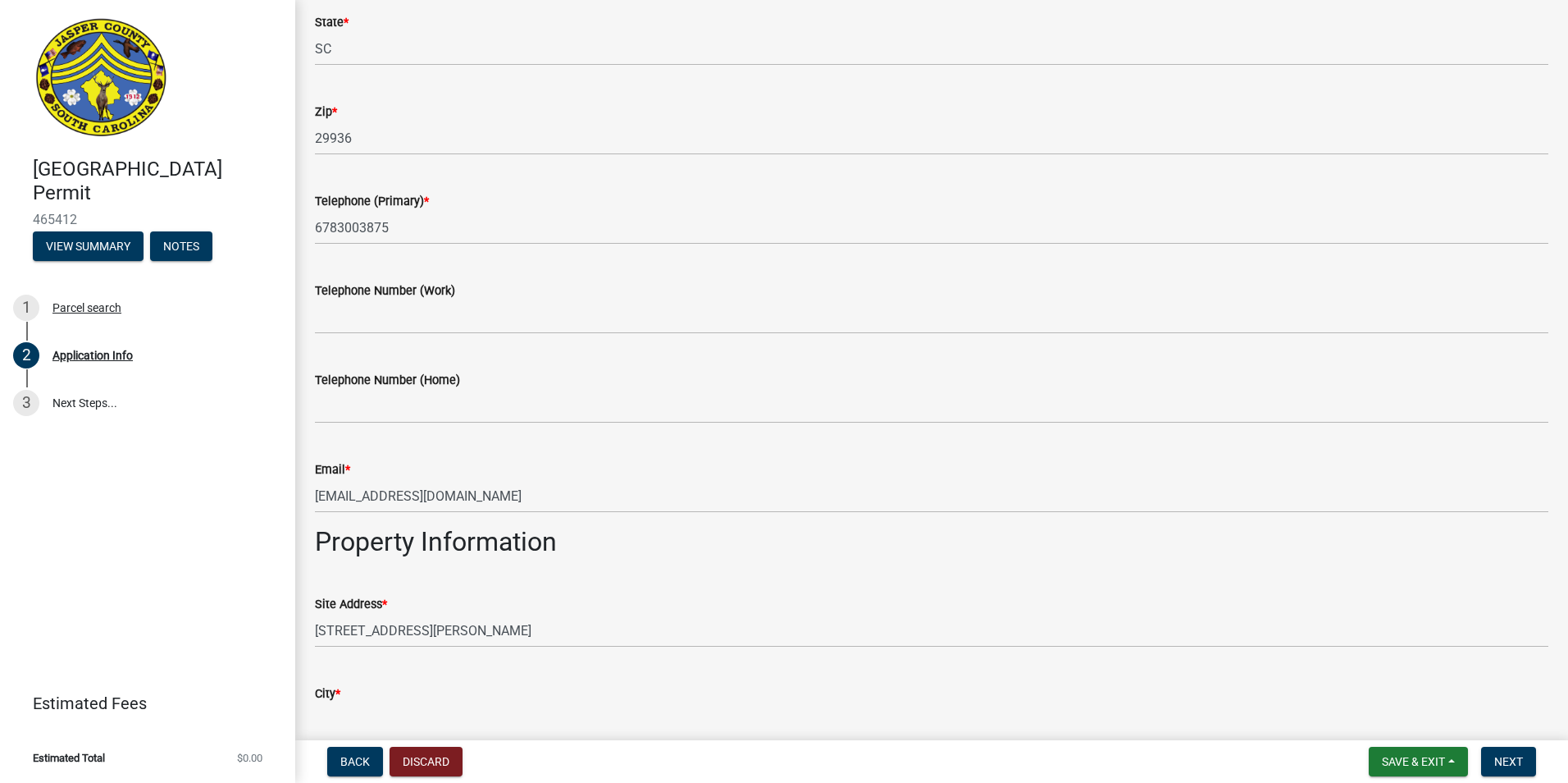
scroll to position [821, 0]
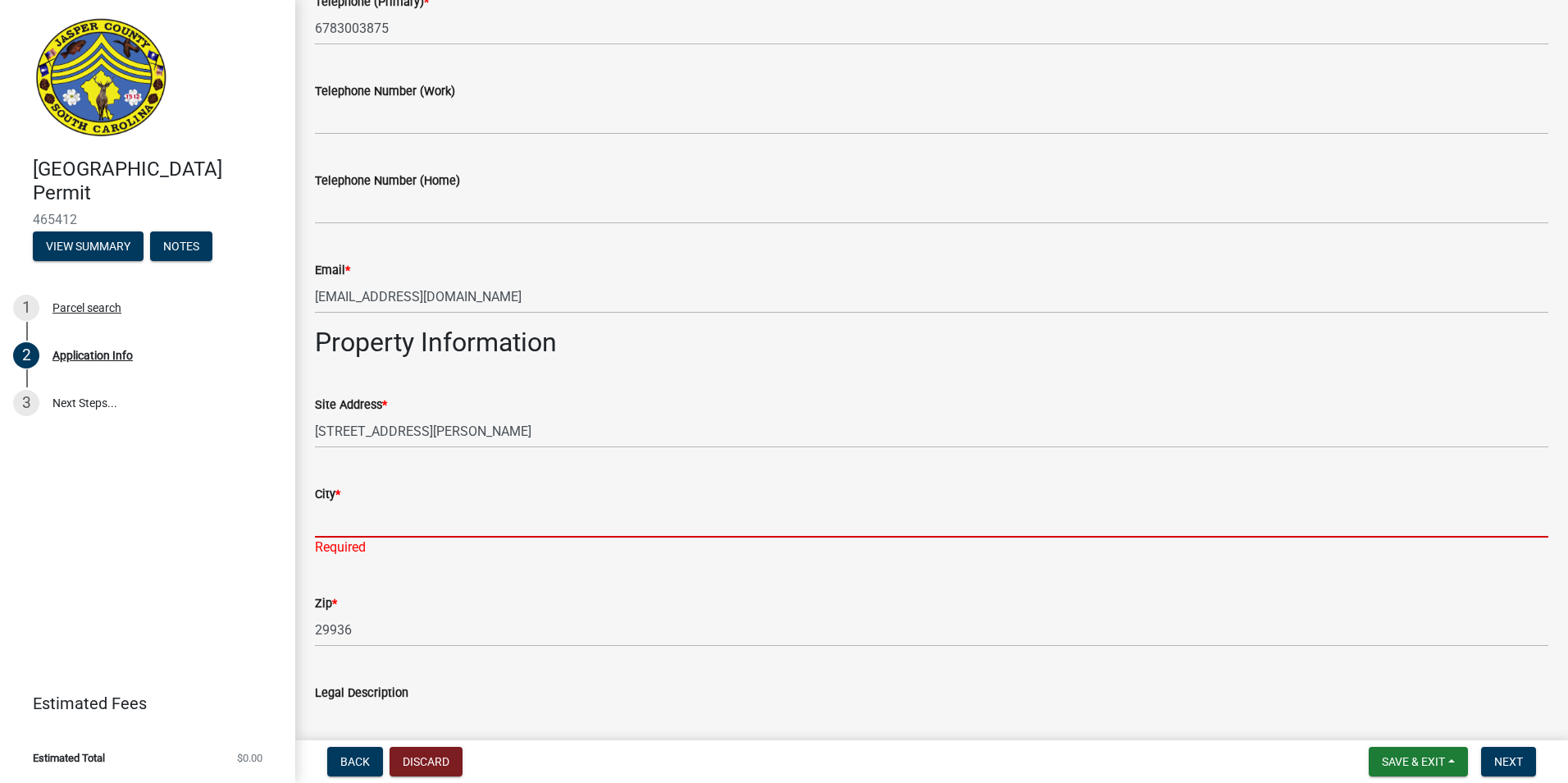
click at [494, 513] on input "City *" at bounding box center [931, 521] width 1233 height 33
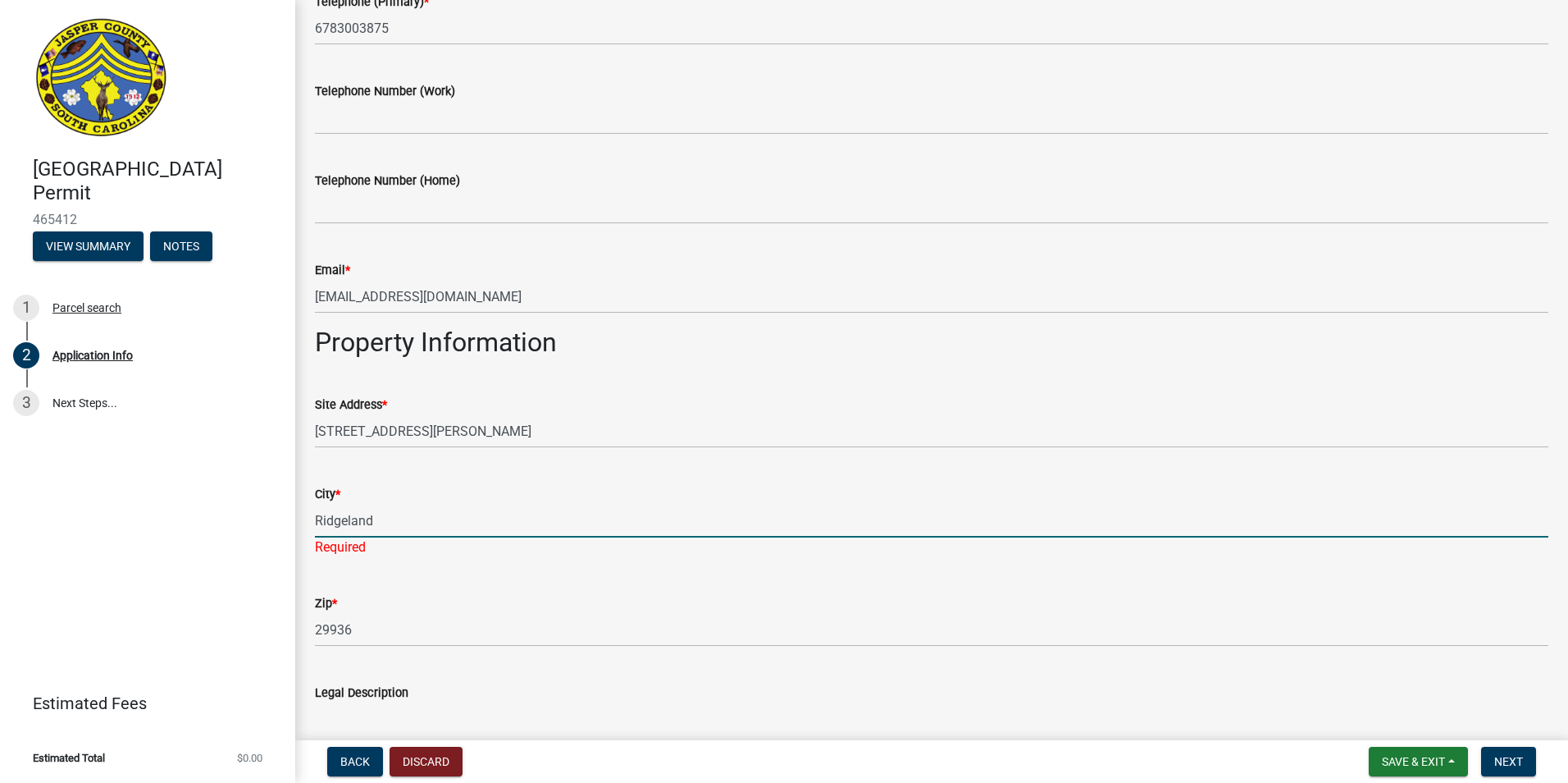
type input "Ridgeland"
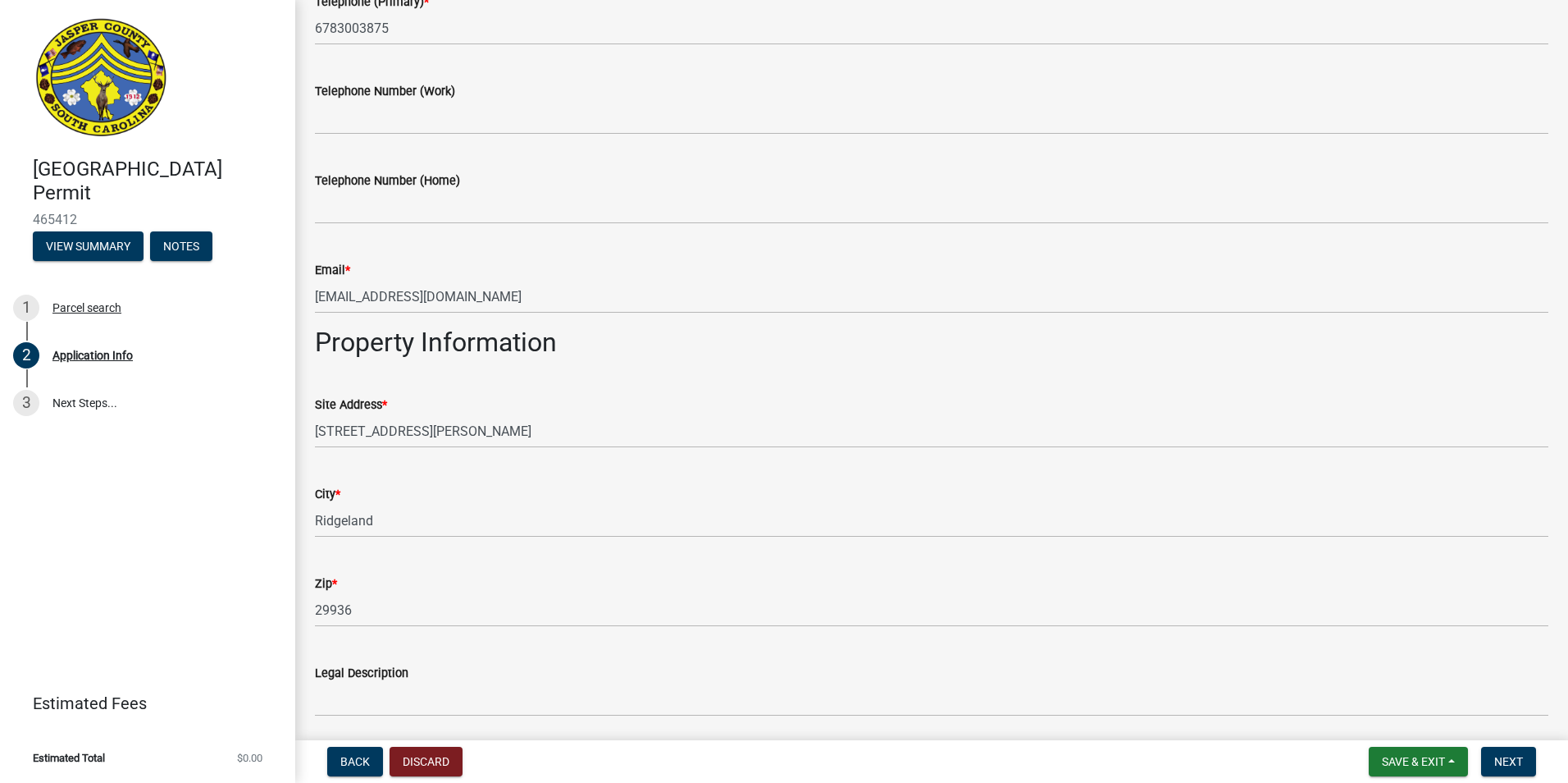
click at [622, 478] on div "City * Ridgeland" at bounding box center [931, 499] width 1233 height 77
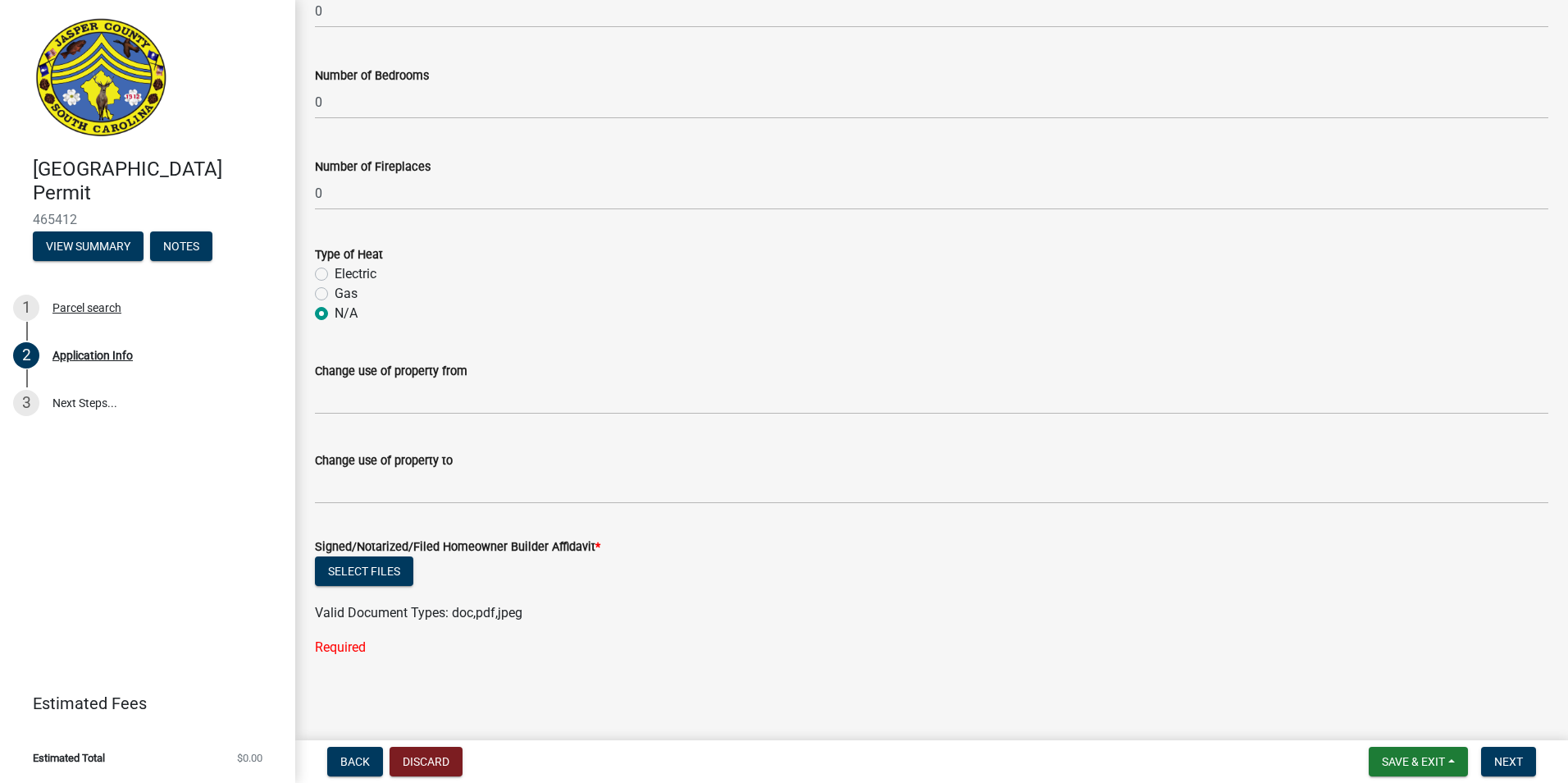
scroll to position [2688, 0]
click at [814, 425] on wm-data-entity-input "Change use of property from" at bounding box center [931, 382] width 1233 height 89
